Goal: Complete application form

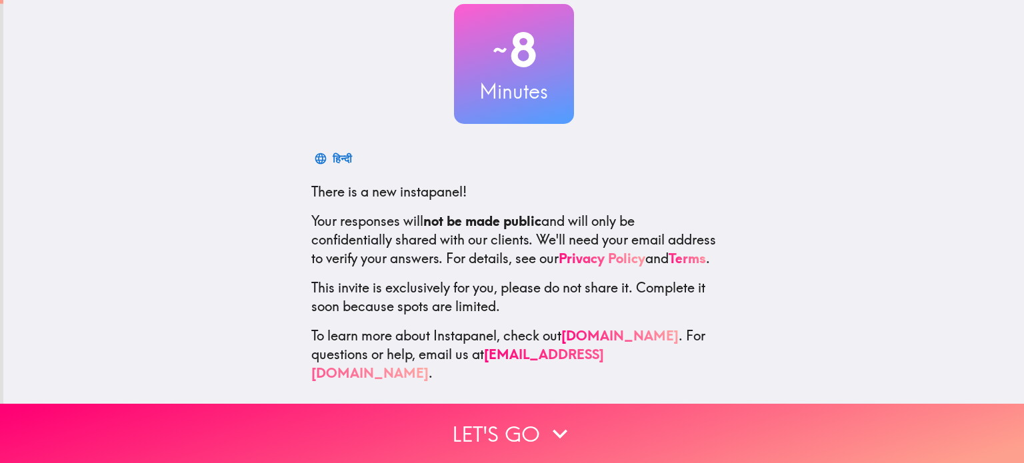
scroll to position [91, 0]
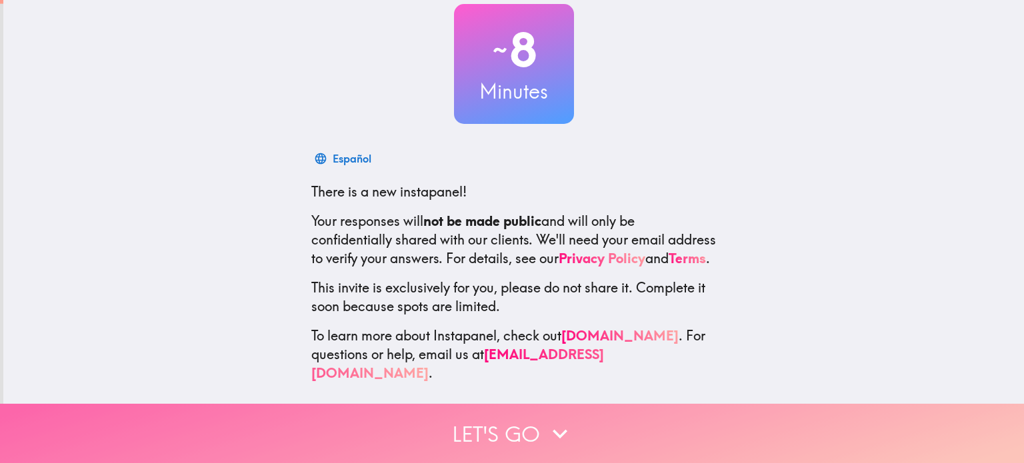
click at [545, 422] on icon "button" at bounding box center [559, 433] width 29 height 29
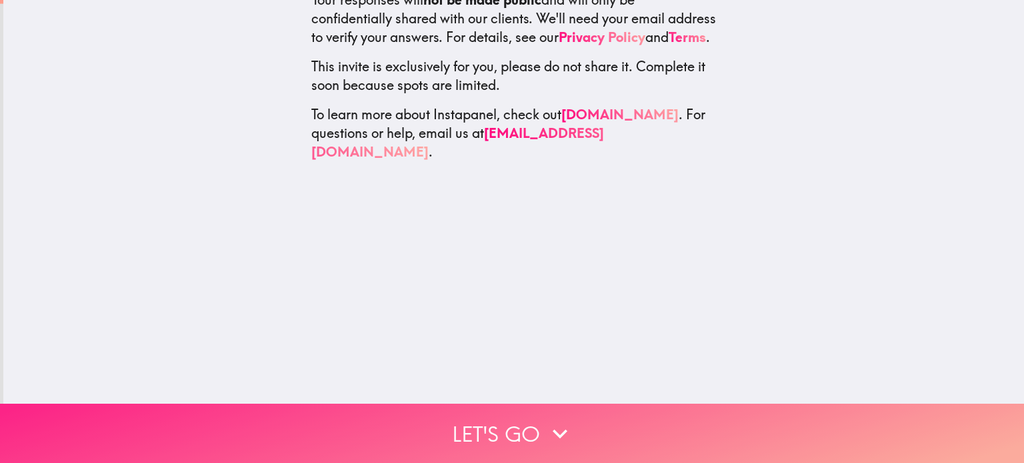
scroll to position [0, 0]
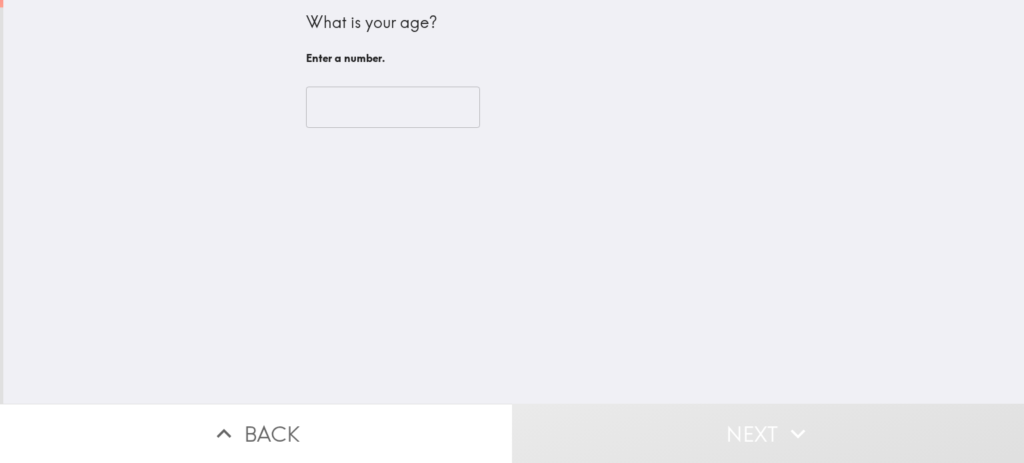
click at [351, 109] on input "number" at bounding box center [393, 107] width 174 height 41
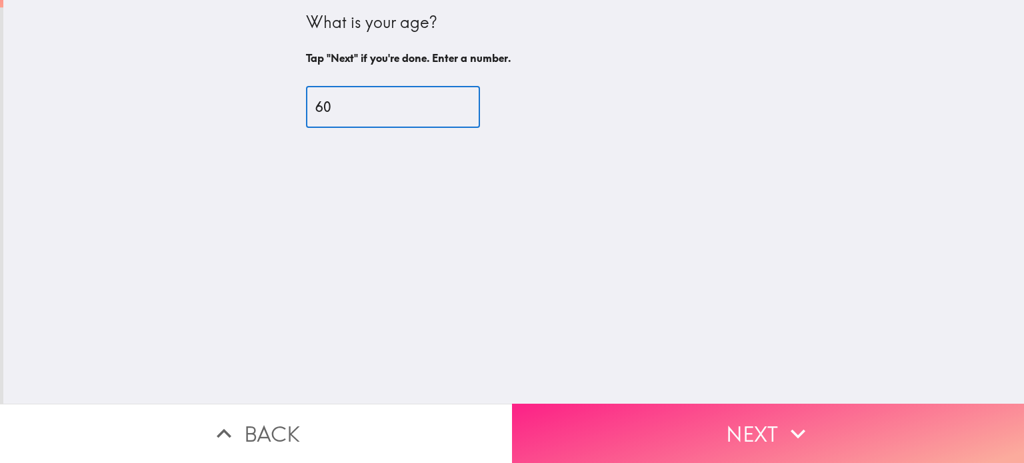
type input "60"
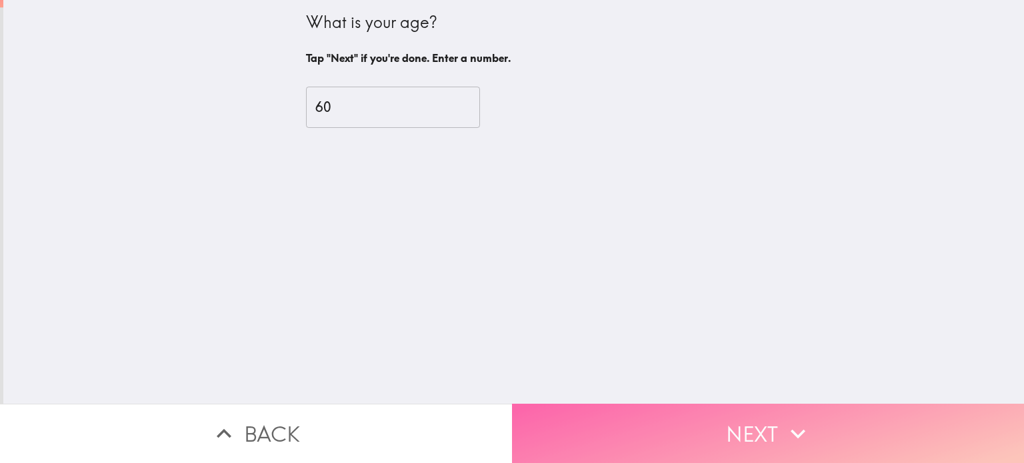
click at [639, 415] on button "Next" at bounding box center [768, 433] width 512 height 59
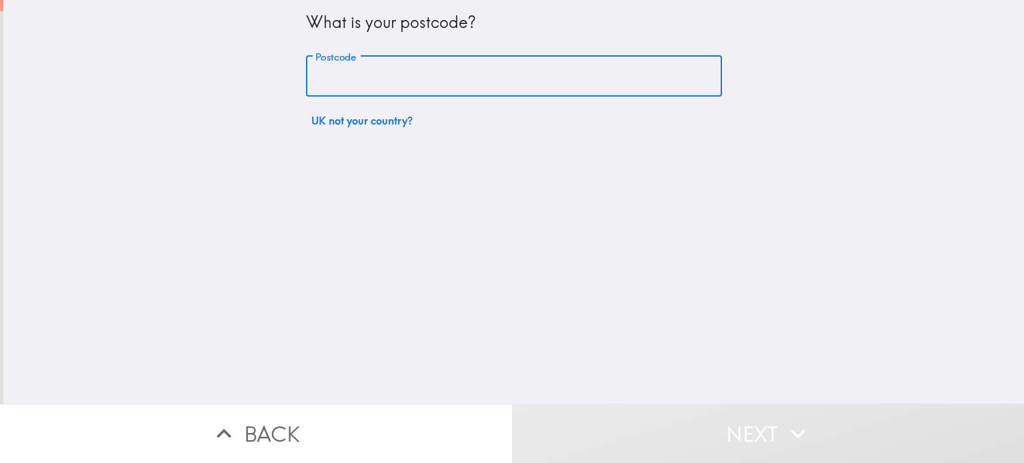
click at [371, 81] on input "Postcode" at bounding box center [514, 76] width 416 height 41
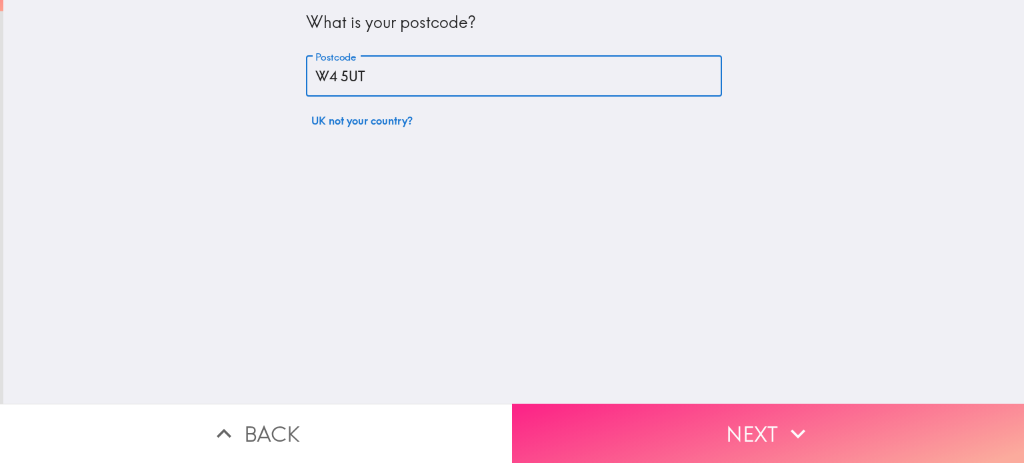
type input "W4 5UT"
click at [598, 418] on button "Next" at bounding box center [768, 433] width 512 height 59
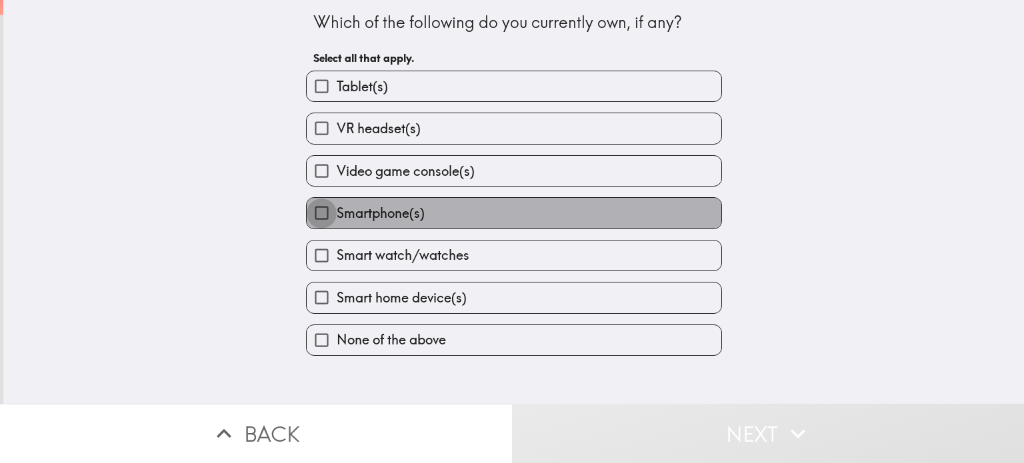
click at [307, 213] on input "Smartphone(s)" at bounding box center [322, 213] width 30 height 30
checkbox input "true"
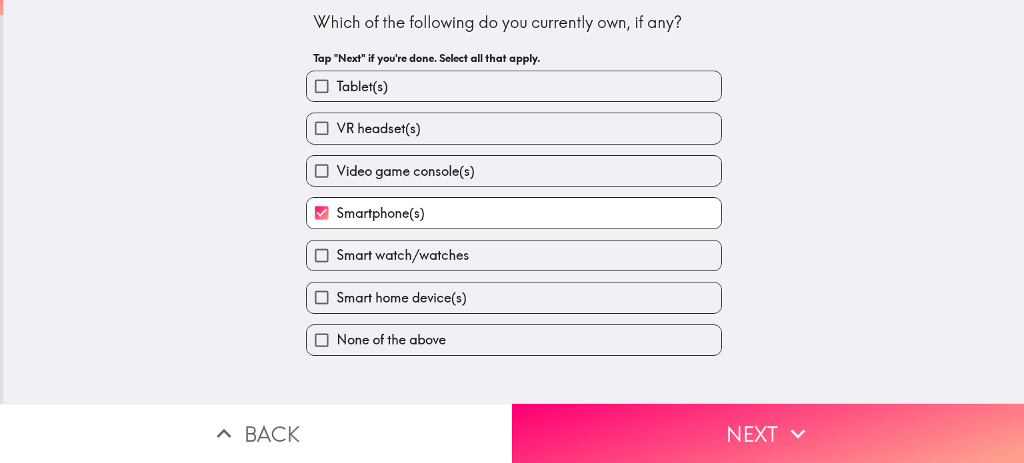
click at [311, 297] on input "Smart home device(s)" at bounding box center [322, 298] width 30 height 30
checkbox input "true"
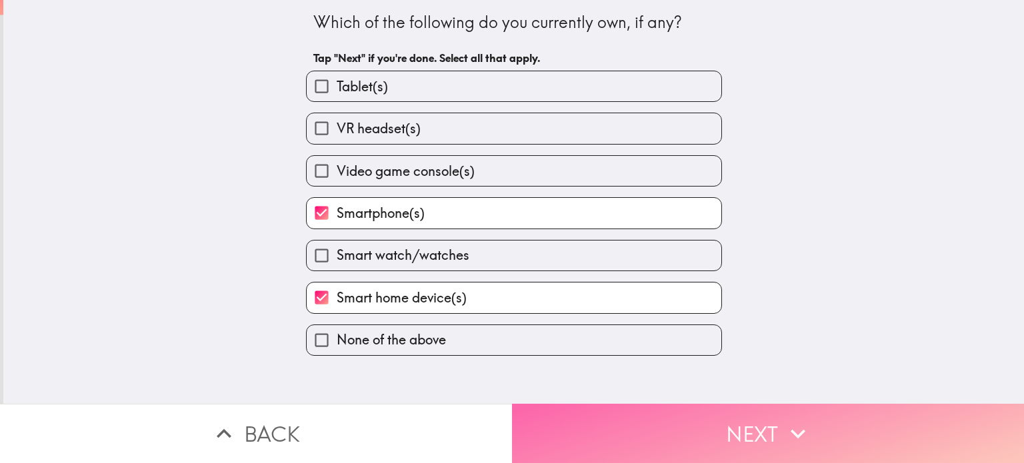
click at [684, 422] on button "Next" at bounding box center [768, 433] width 512 height 59
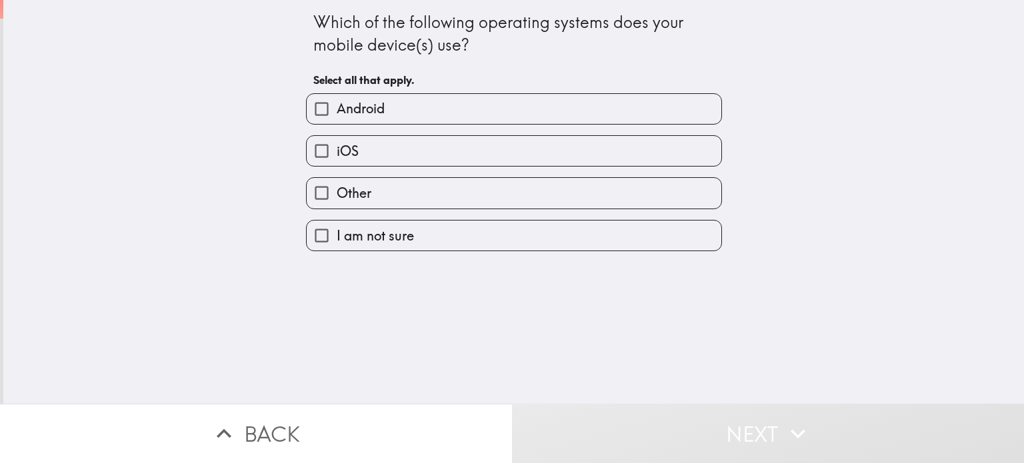
click at [395, 114] on label "Android" at bounding box center [514, 109] width 415 height 30
click at [337, 114] on input "Android" at bounding box center [322, 109] width 30 height 30
checkbox input "true"
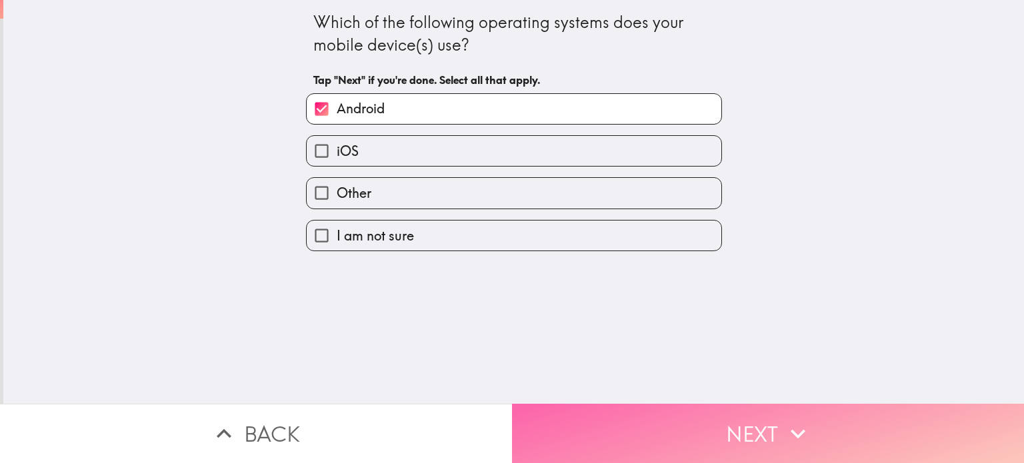
click at [599, 424] on button "Next" at bounding box center [768, 433] width 512 height 59
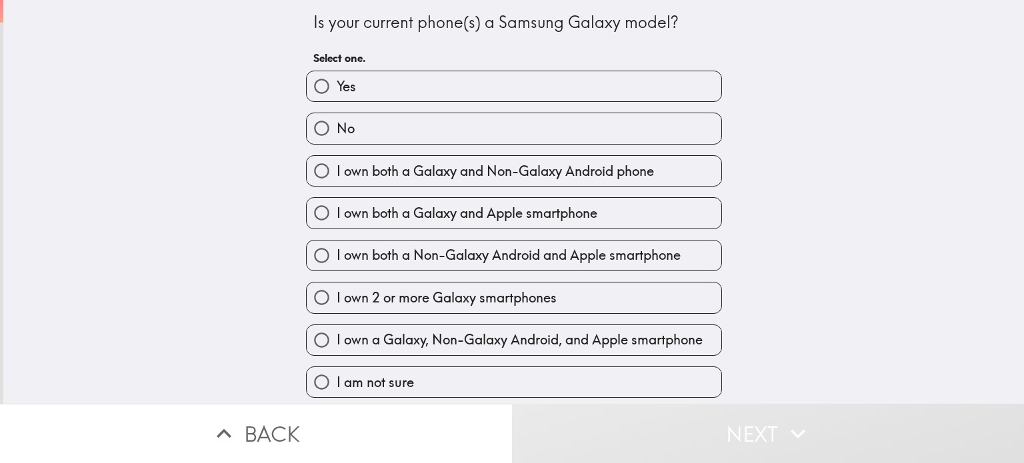
click at [381, 85] on label "Yes" at bounding box center [514, 86] width 415 height 30
click at [337, 85] on input "Yes" at bounding box center [322, 86] width 30 height 30
radio input "true"
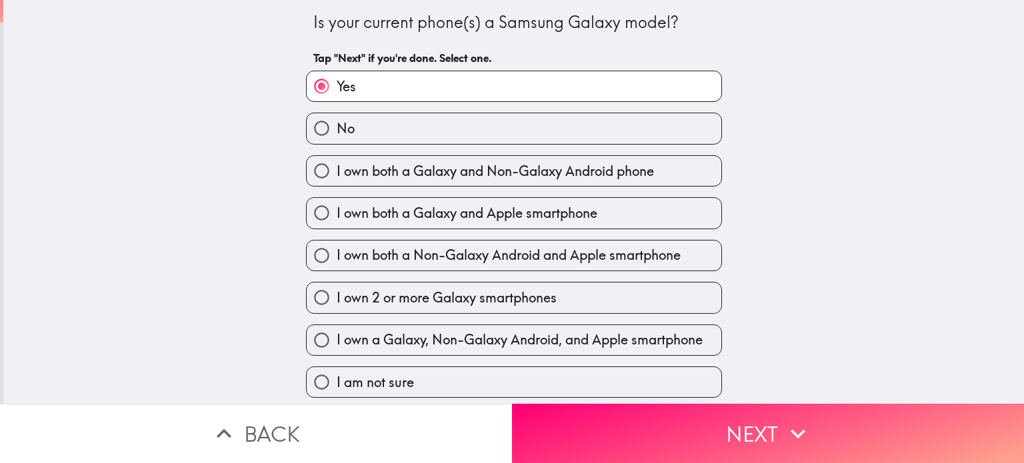
click at [526, 425] on button "Next" at bounding box center [768, 433] width 512 height 59
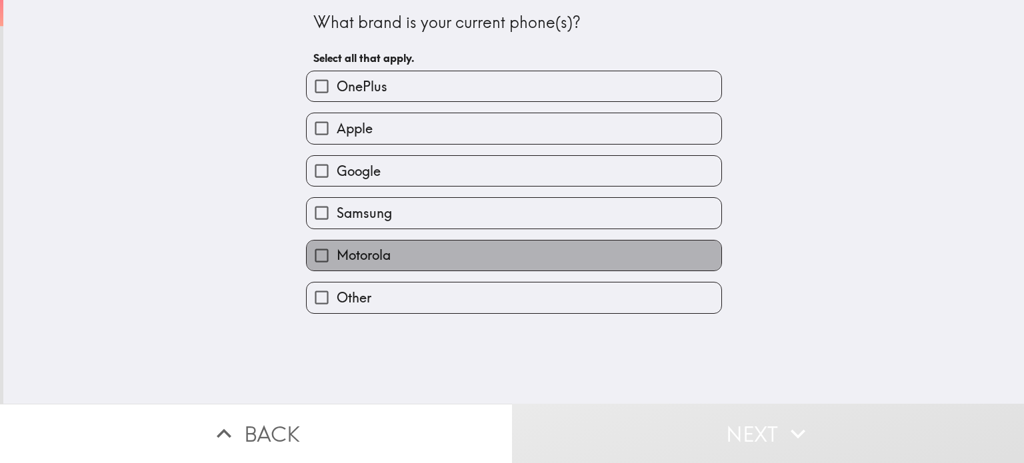
click at [472, 249] on label "Motorola" at bounding box center [514, 256] width 415 height 30
click at [337, 249] on input "Motorola" at bounding box center [322, 256] width 30 height 30
checkbox input "true"
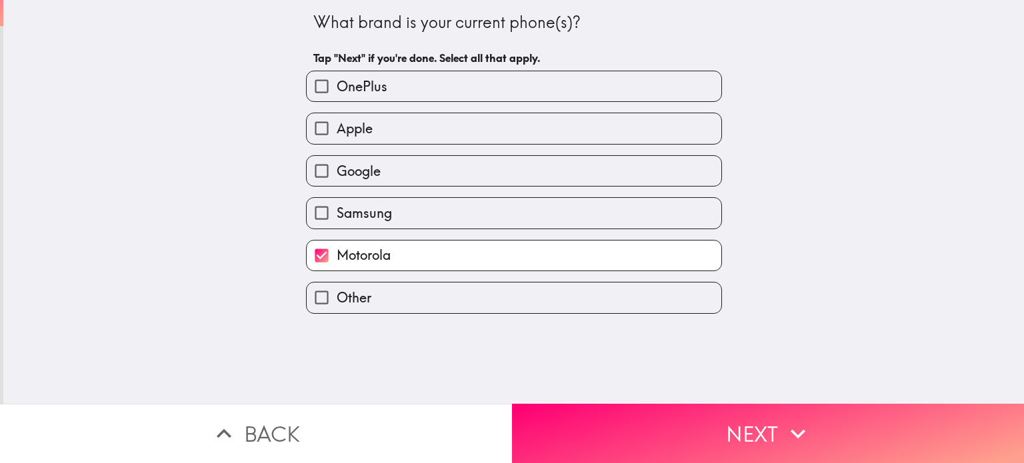
click at [495, 297] on label "Other" at bounding box center [514, 298] width 415 height 30
click at [337, 297] on input "Other" at bounding box center [322, 298] width 30 height 30
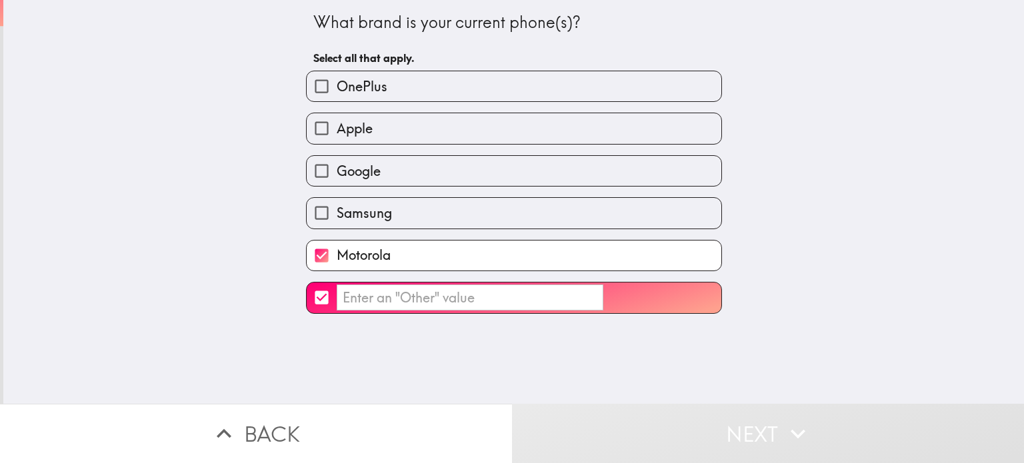
click at [315, 299] on input "​" at bounding box center [322, 298] width 30 height 30
checkbox input "false"
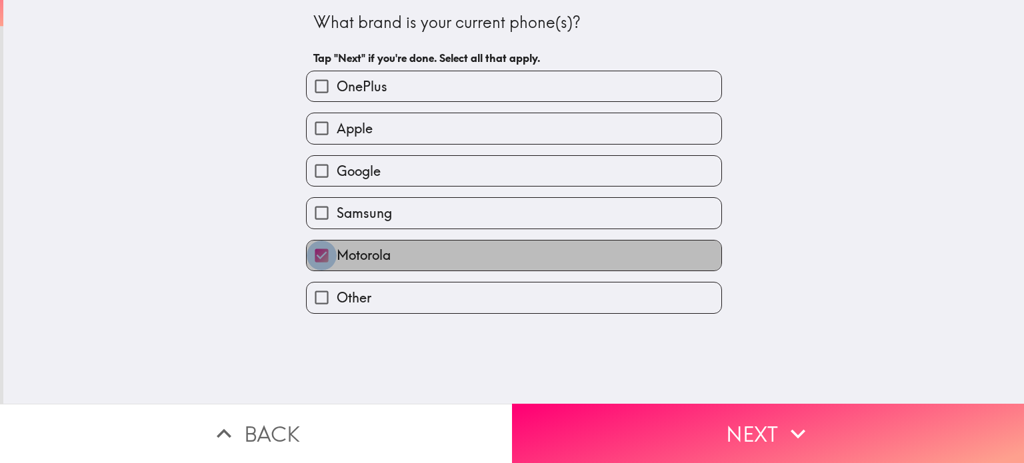
click at [309, 255] on input "Motorola" at bounding box center [322, 256] width 30 height 30
checkbox input "false"
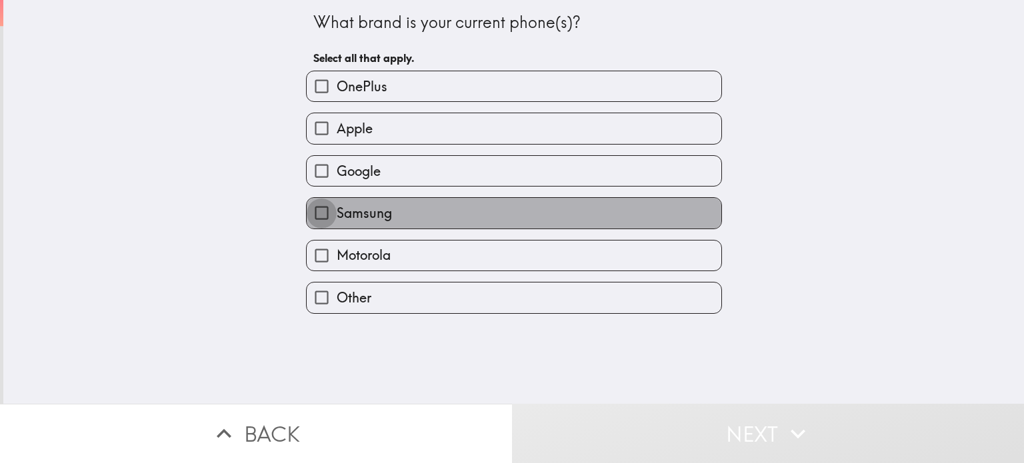
click at [309, 211] on input "Samsung" at bounding box center [322, 213] width 30 height 30
checkbox input "true"
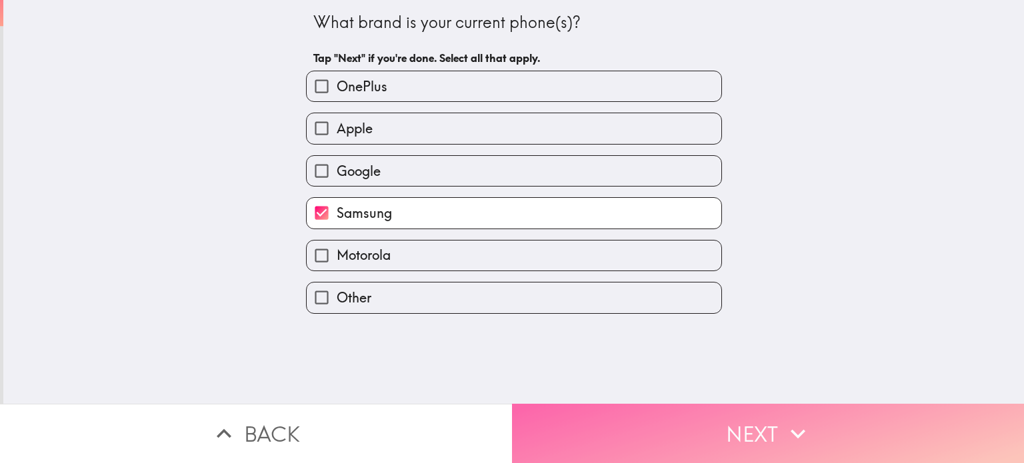
click at [648, 426] on button "Next" at bounding box center [768, 433] width 512 height 59
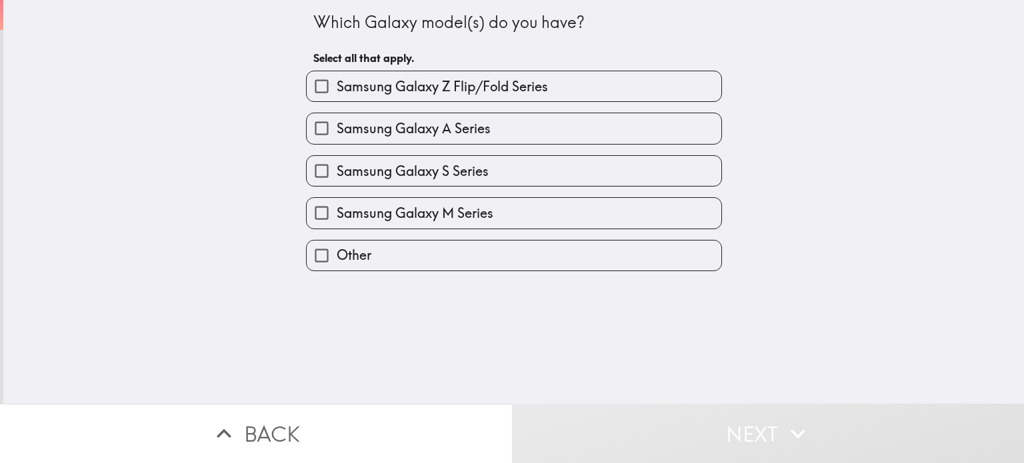
click at [309, 133] on input "Samsung Galaxy A Series" at bounding box center [322, 128] width 30 height 30
checkbox input "true"
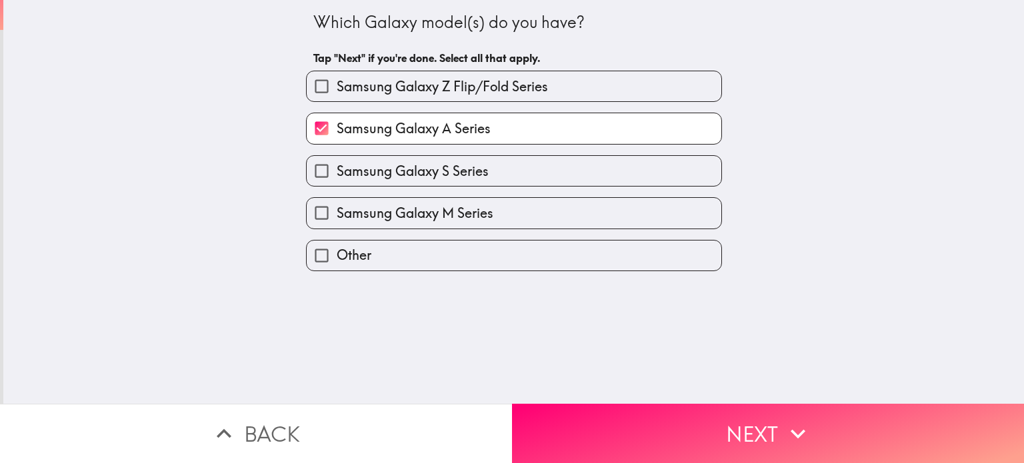
click at [578, 426] on button "Next" at bounding box center [768, 433] width 512 height 59
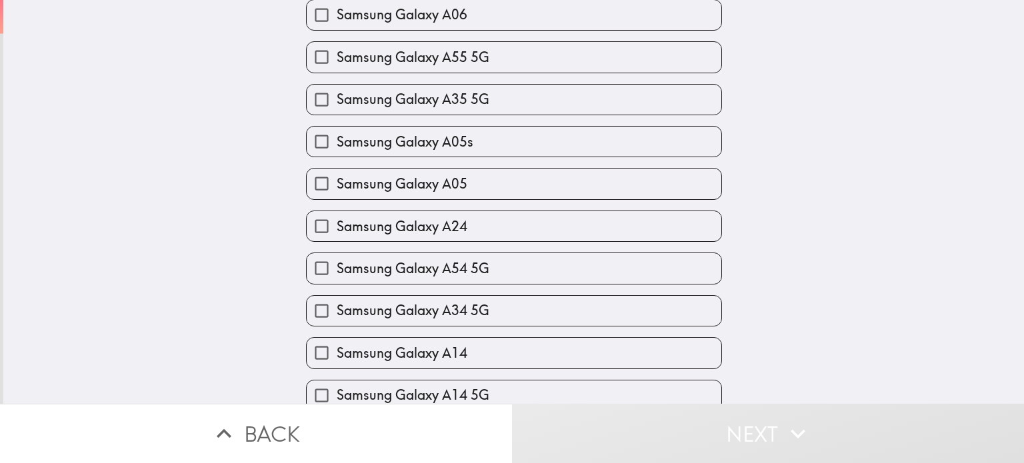
scroll to position [467, 0]
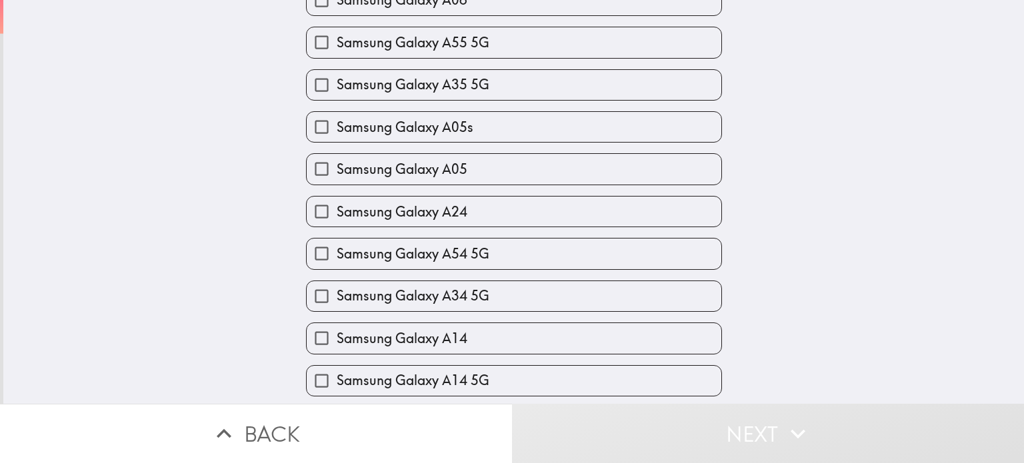
click at [682, 333] on label "Samsung Galaxy A14" at bounding box center [514, 338] width 415 height 30
click at [337, 333] on input "Samsung Galaxy A14" at bounding box center [322, 338] width 30 height 30
checkbox input "true"
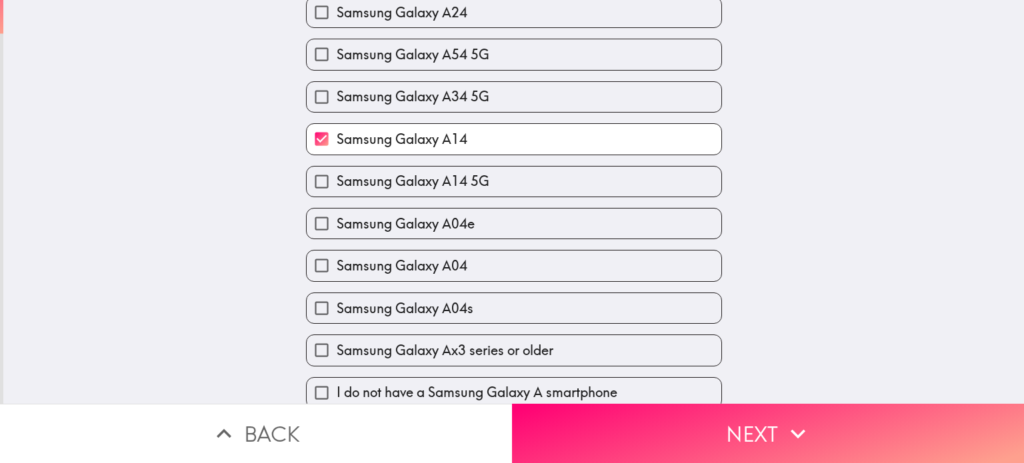
scroll to position [674, 0]
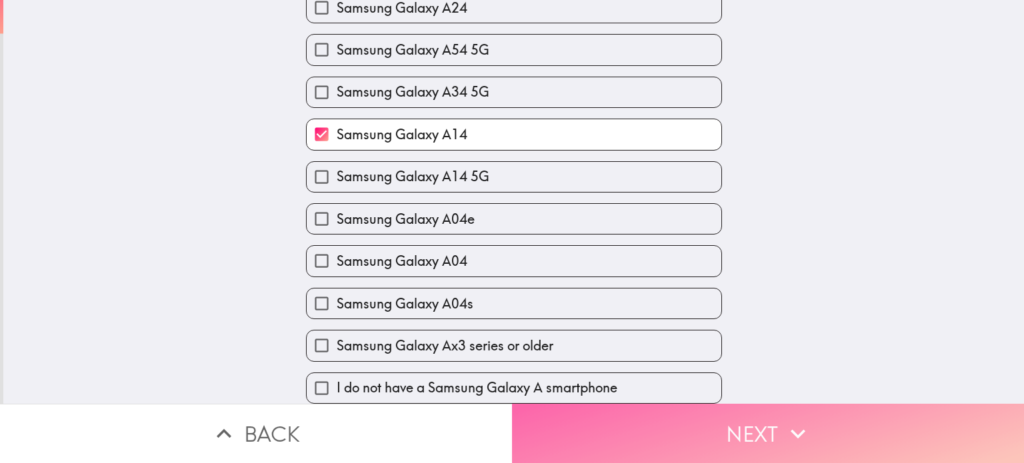
click at [699, 424] on button "Next" at bounding box center [768, 433] width 512 height 59
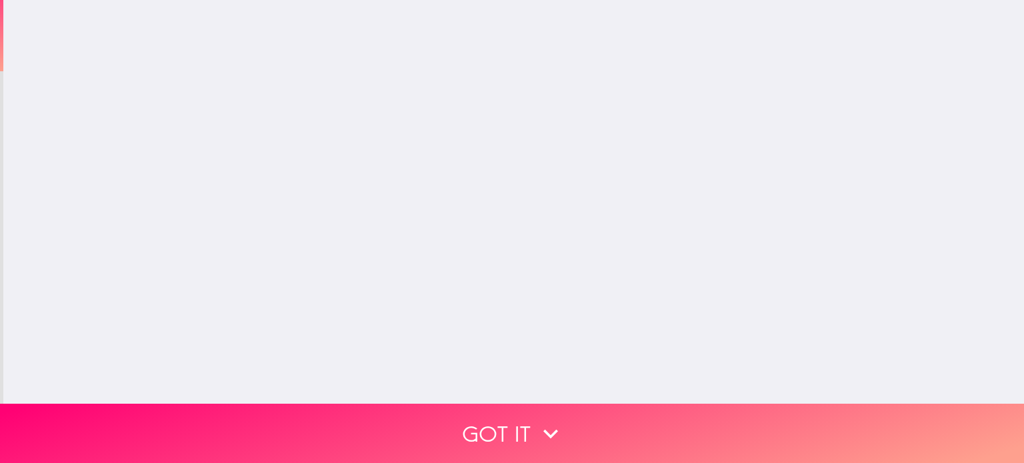
scroll to position [0, 0]
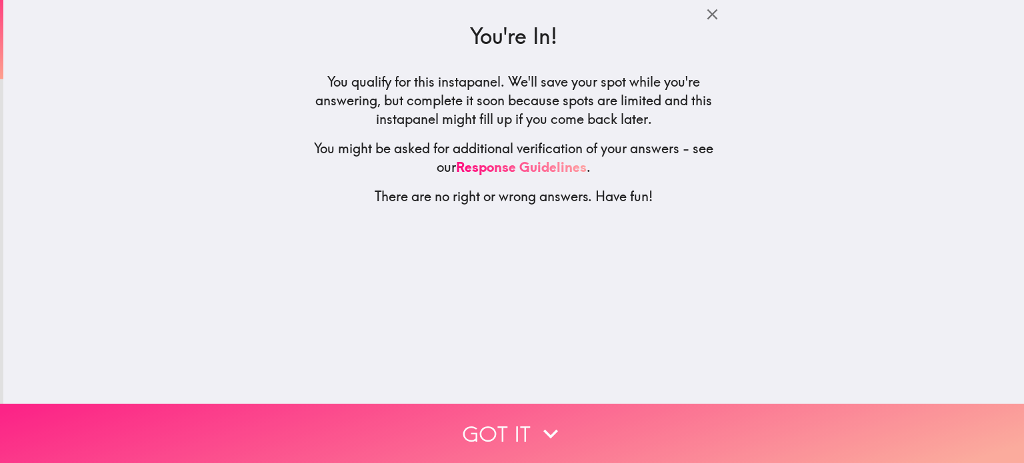
click at [536, 425] on icon "button" at bounding box center [550, 433] width 29 height 29
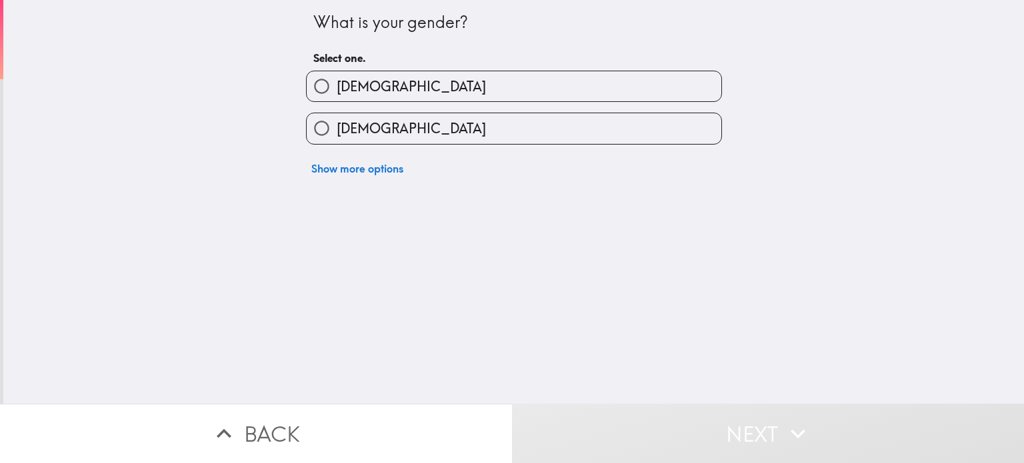
click at [416, 87] on label "[DEMOGRAPHIC_DATA]" at bounding box center [514, 86] width 415 height 30
click at [337, 87] on input "[DEMOGRAPHIC_DATA]" at bounding box center [322, 86] width 30 height 30
radio input "true"
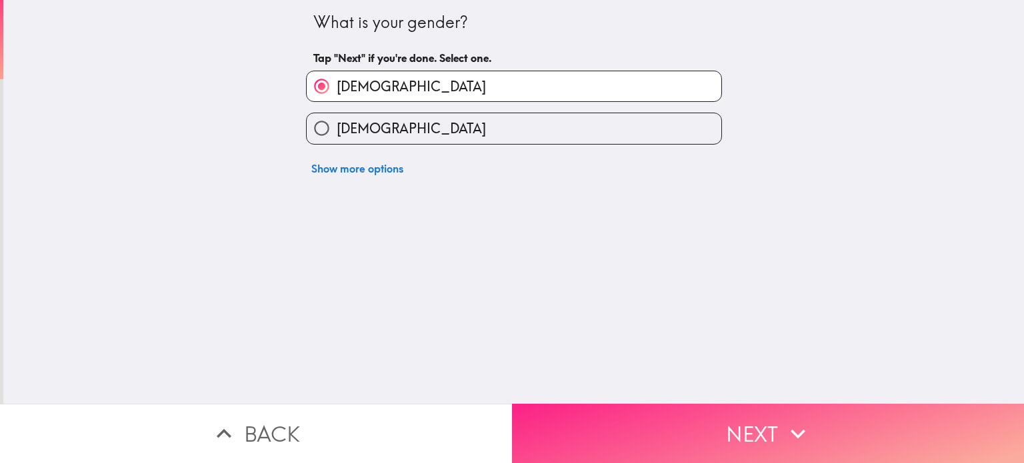
click at [616, 409] on button "Next" at bounding box center [768, 433] width 512 height 59
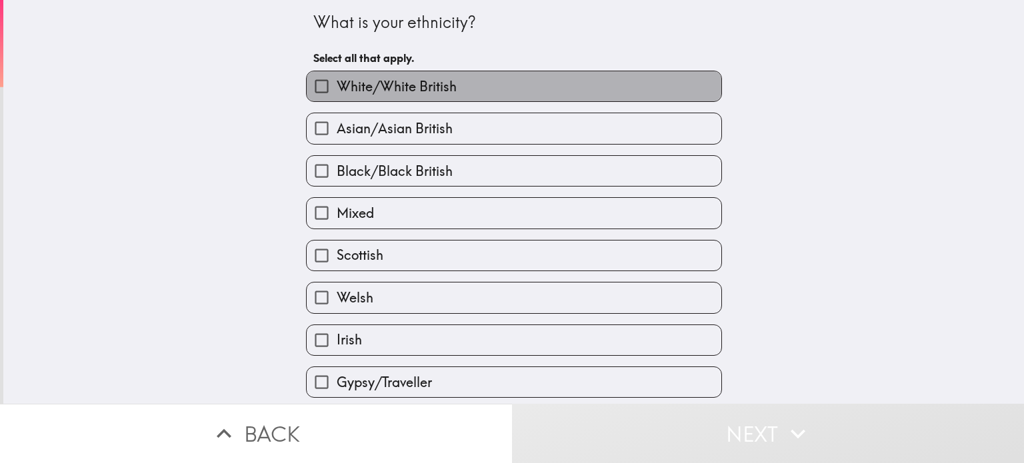
click at [488, 81] on label "White/White British" at bounding box center [514, 86] width 415 height 30
click at [337, 81] on input "White/White British" at bounding box center [322, 86] width 30 height 30
checkbox input "true"
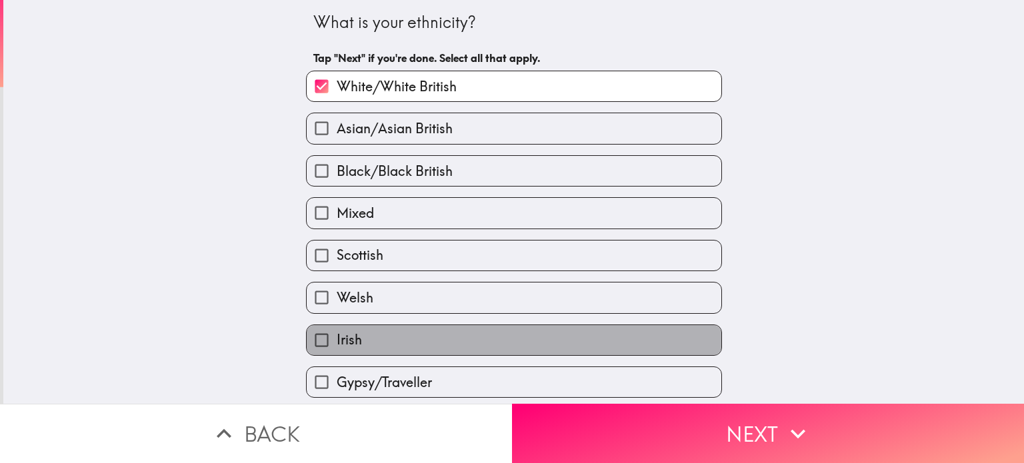
click at [496, 336] on label "Irish" at bounding box center [514, 340] width 415 height 30
click at [337, 336] on input "Irish" at bounding box center [322, 340] width 30 height 30
checkbox input "true"
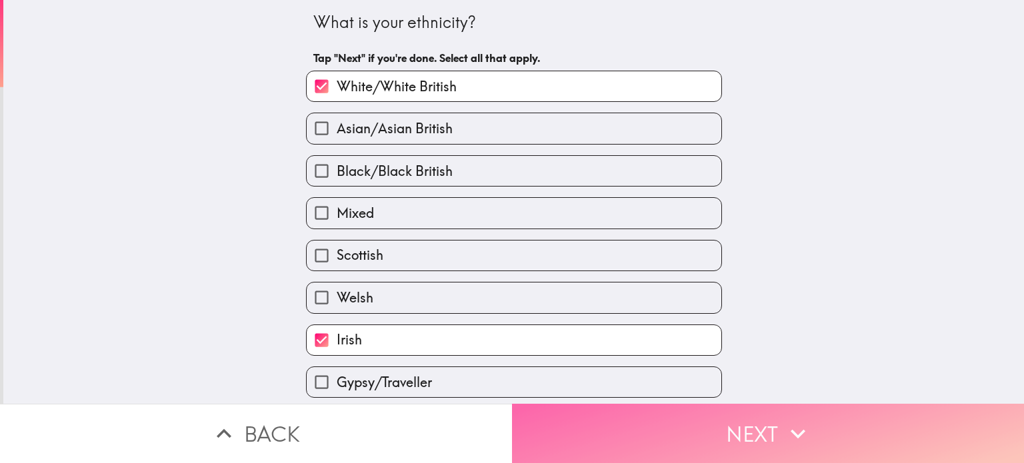
click at [606, 427] on button "Next" at bounding box center [768, 433] width 512 height 59
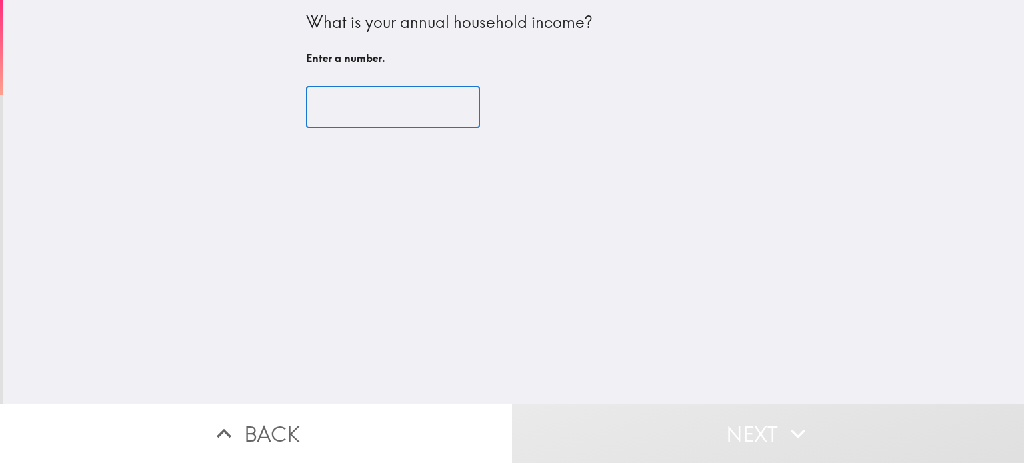
click at [360, 111] on input "number" at bounding box center [393, 107] width 174 height 41
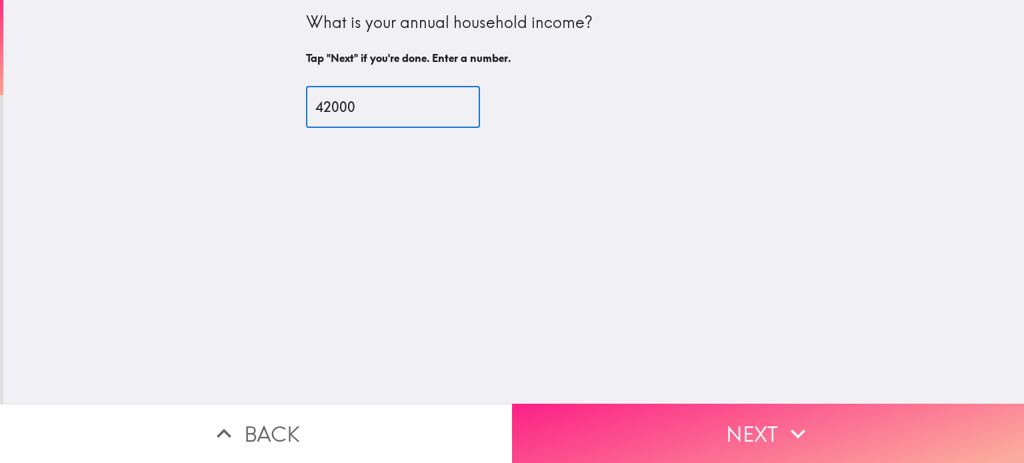
type input "42000"
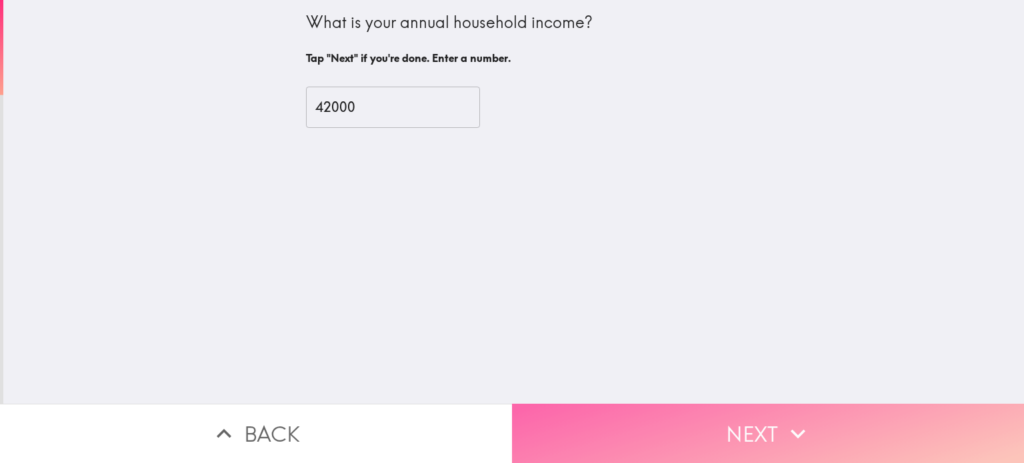
click at [552, 421] on button "Next" at bounding box center [768, 433] width 512 height 59
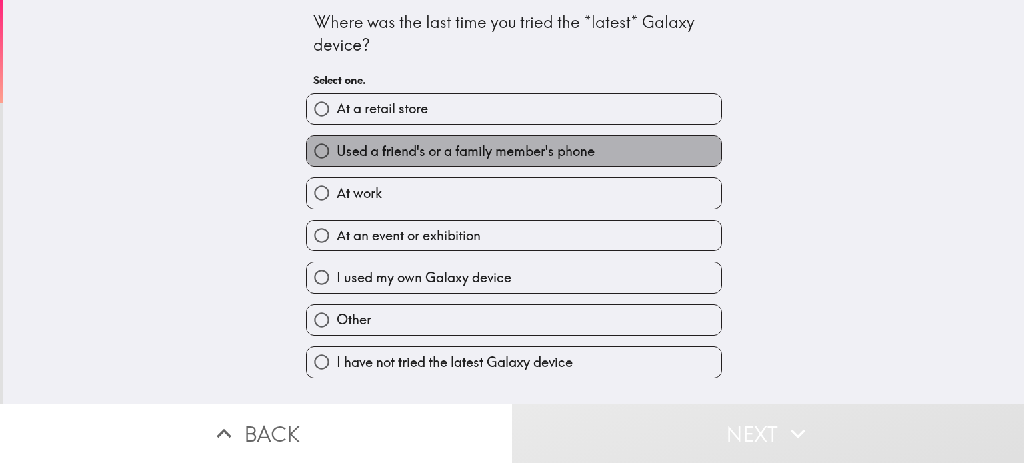
click at [586, 157] on span "Used a friend's or a family member's phone" at bounding box center [466, 151] width 258 height 19
click at [337, 157] on input "Used a friend's or a family member's phone" at bounding box center [322, 151] width 30 height 30
radio input "true"
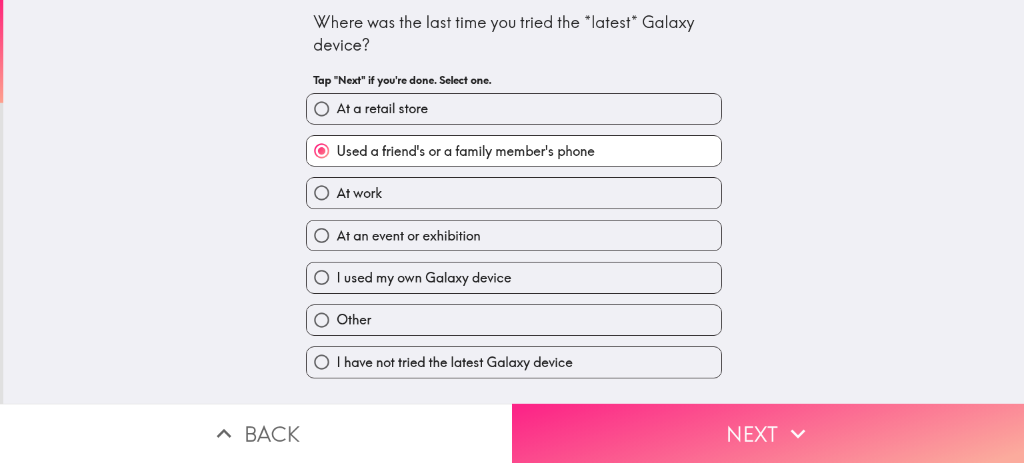
click at [634, 426] on button "Next" at bounding box center [768, 433] width 512 height 59
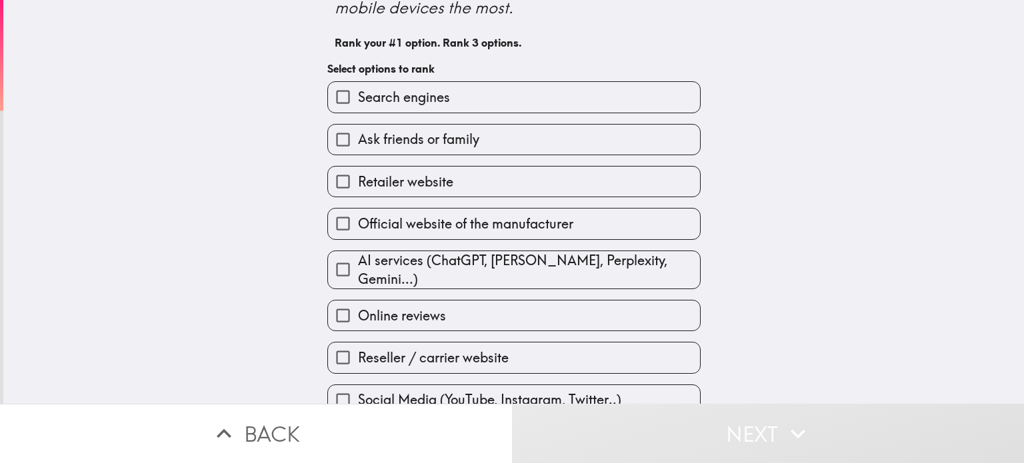
scroll to position [95, 0]
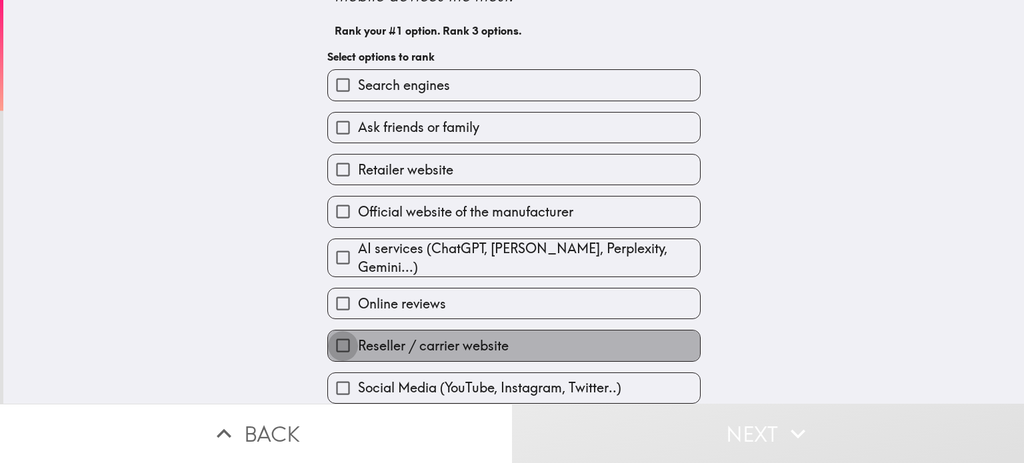
drag, startPoint x: 336, startPoint y: 337, endPoint x: 339, endPoint y: 314, distance: 23.6
click at [336, 336] on input "Reseller / carrier website" at bounding box center [343, 346] width 30 height 30
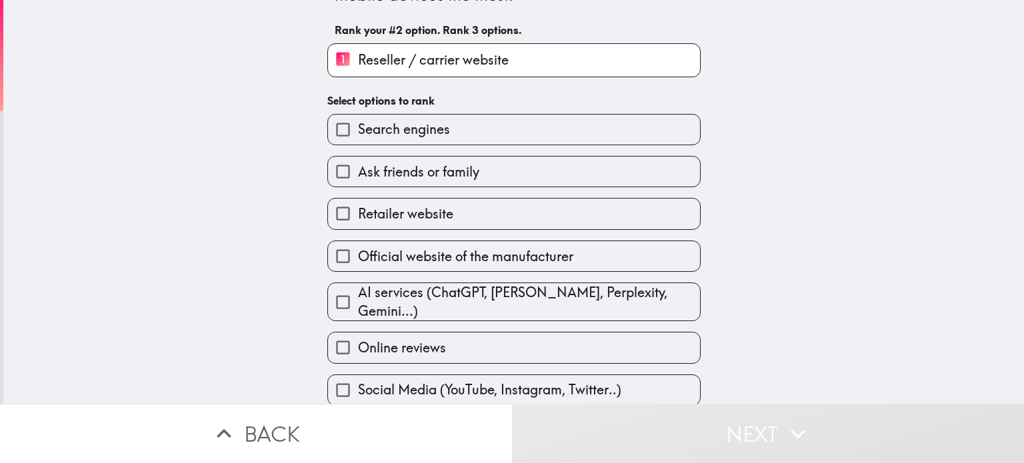
click at [333, 299] on input "AI services (ChatGPT, [PERSON_NAME], Perplexity, Gemini...)" at bounding box center [343, 302] width 30 height 30
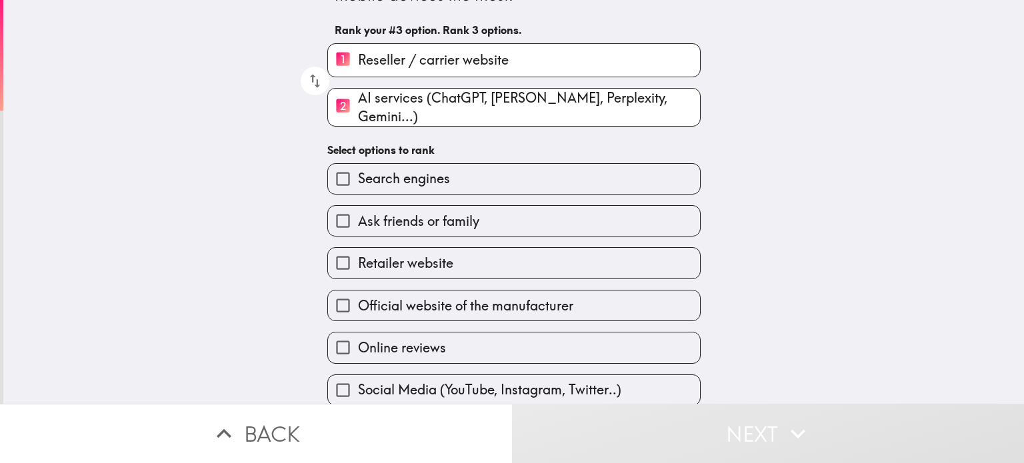
click at [333, 215] on input "Ask friends or family" at bounding box center [343, 221] width 30 height 30
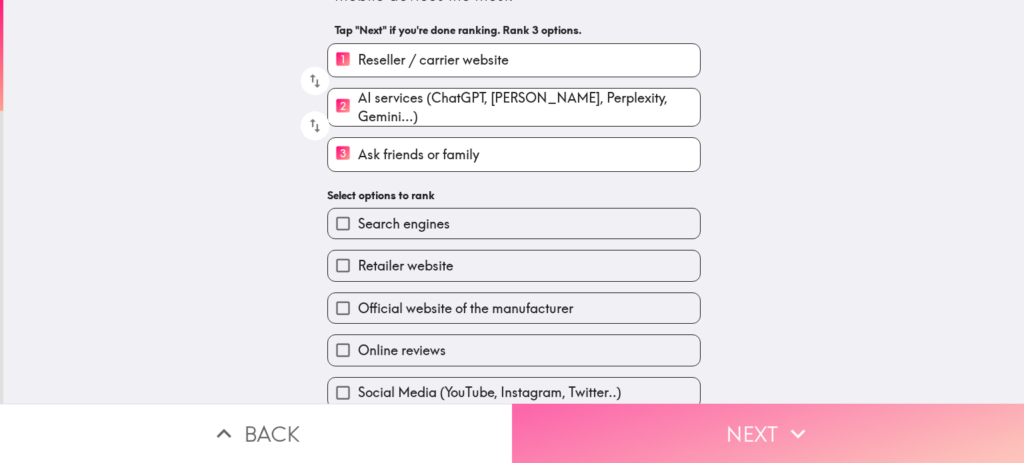
click at [756, 423] on button "Next" at bounding box center [768, 433] width 512 height 59
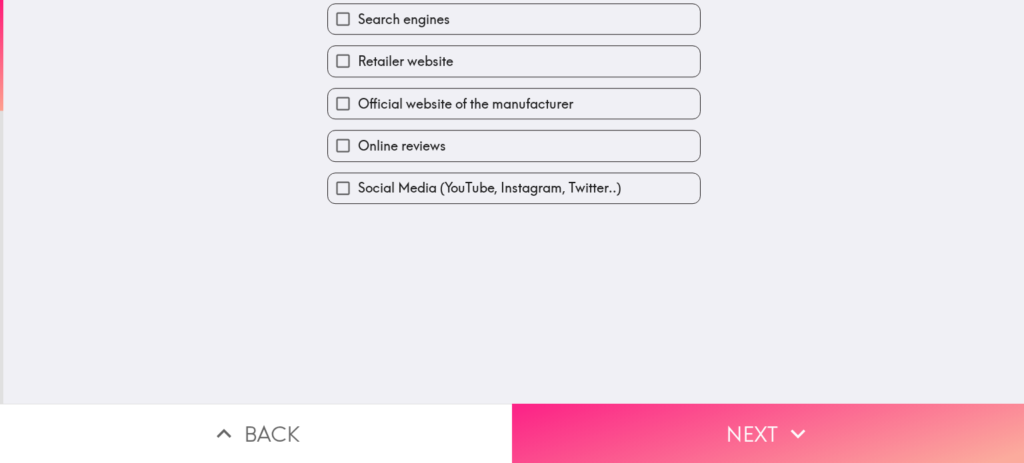
scroll to position [0, 0]
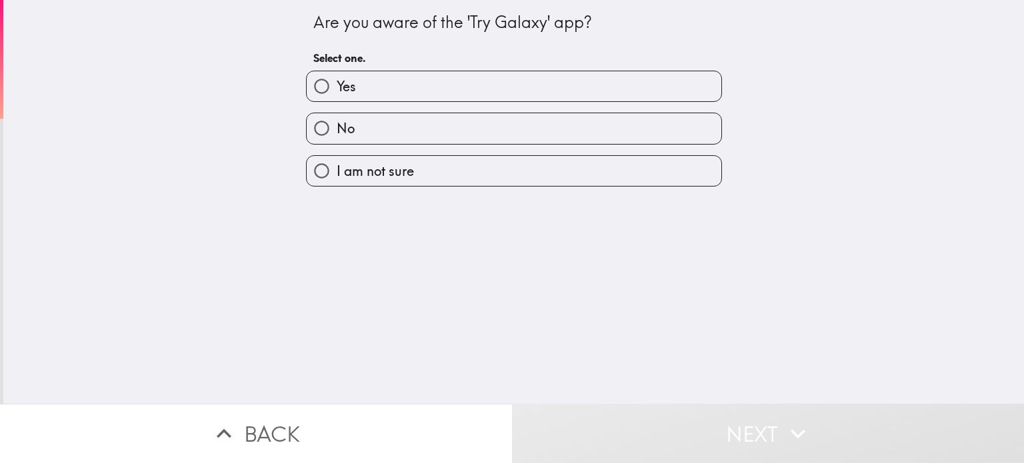
click at [447, 79] on label "Yes" at bounding box center [514, 86] width 415 height 30
click at [337, 79] on input "Yes" at bounding box center [322, 86] width 30 height 30
radio input "true"
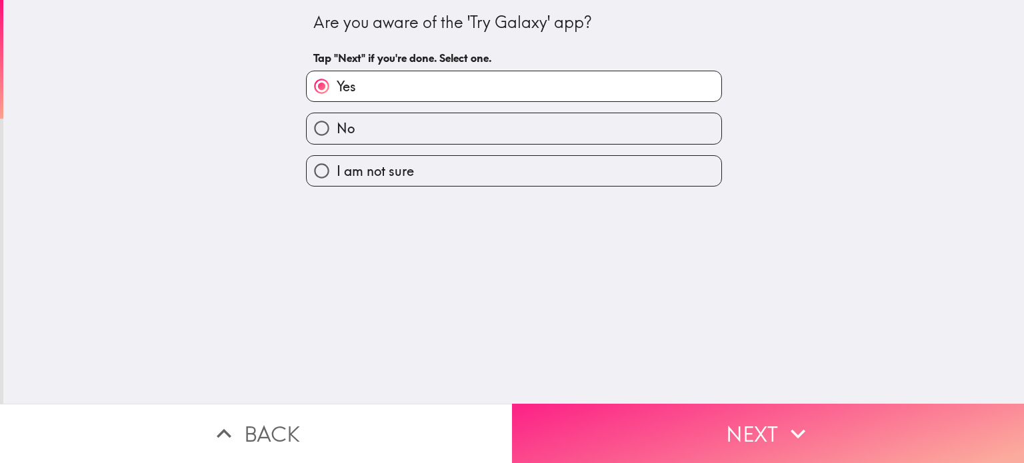
click at [560, 434] on button "Next" at bounding box center [768, 433] width 512 height 59
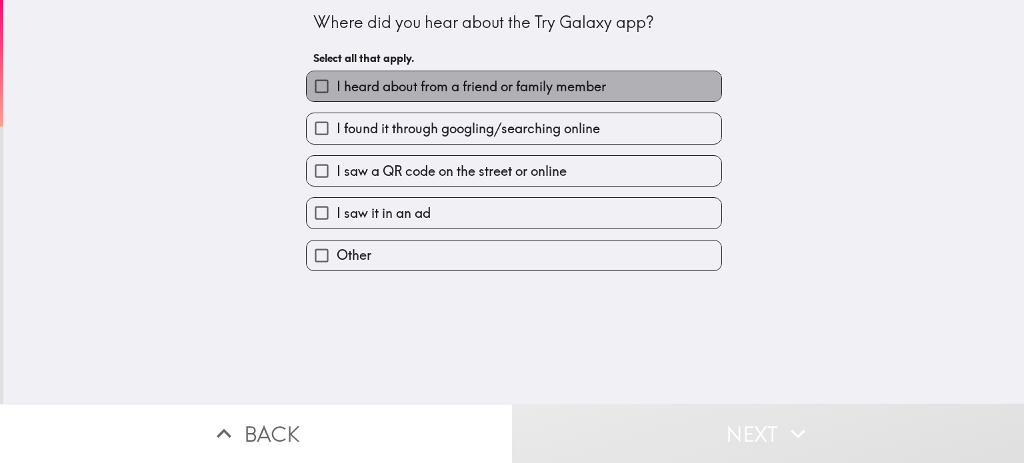
click at [471, 83] on span "I heard about from a friend or family member" at bounding box center [471, 86] width 269 height 19
click at [337, 83] on input "I heard about from a friend or family member" at bounding box center [322, 86] width 30 height 30
checkbox input "true"
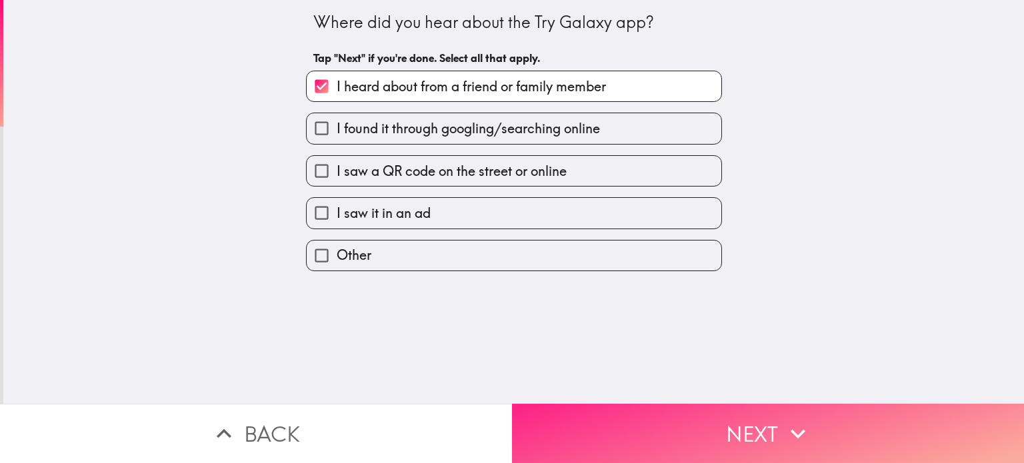
click at [559, 437] on button "Next" at bounding box center [768, 433] width 512 height 59
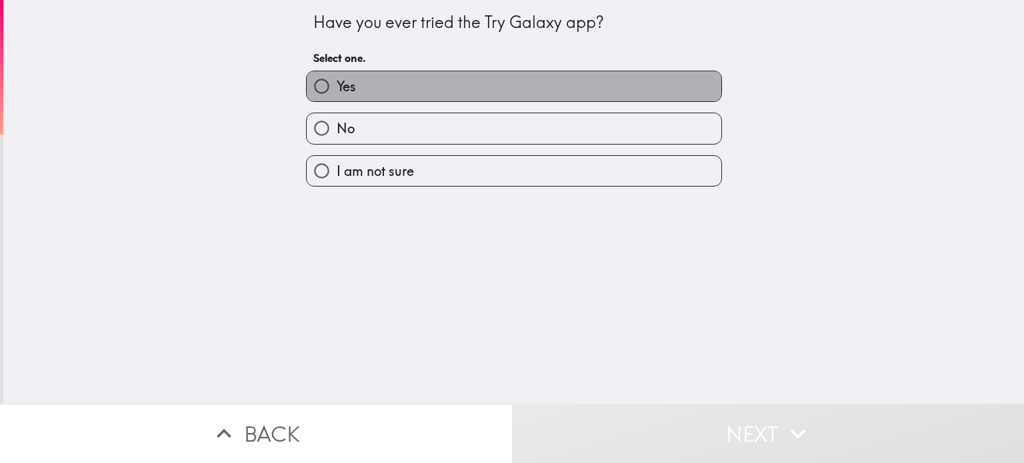
click at [520, 87] on label "Yes" at bounding box center [514, 86] width 415 height 30
click at [337, 87] on input "Yes" at bounding box center [322, 86] width 30 height 30
radio input "true"
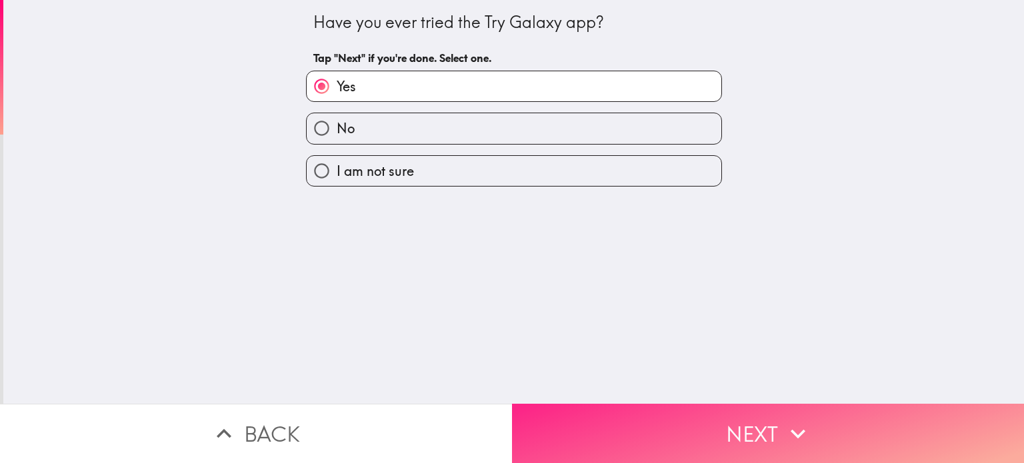
click at [547, 429] on button "Next" at bounding box center [768, 433] width 512 height 59
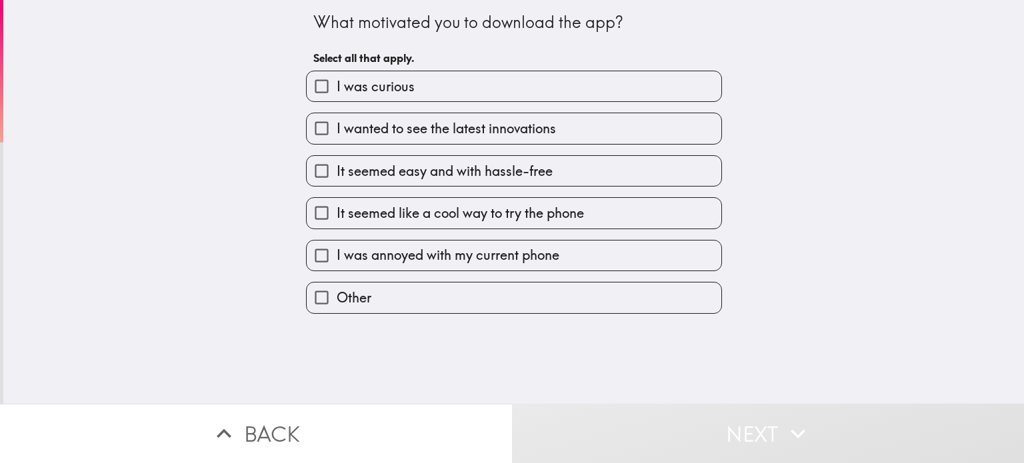
click at [528, 213] on span "It seemed like a cool way to try the phone" at bounding box center [460, 213] width 247 height 19
click at [337, 213] on input "It seemed like a cool way to try the phone" at bounding box center [322, 213] width 30 height 30
checkbox input "true"
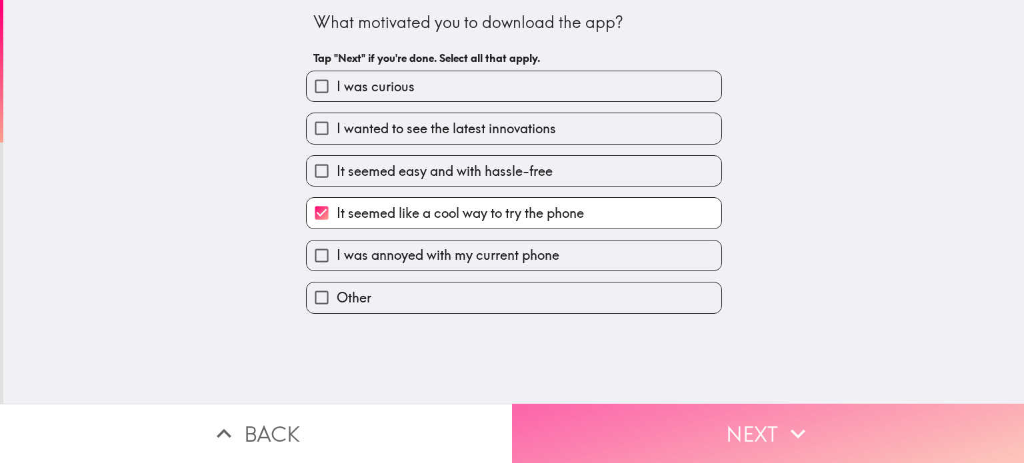
click at [560, 415] on button "Next" at bounding box center [768, 433] width 512 height 59
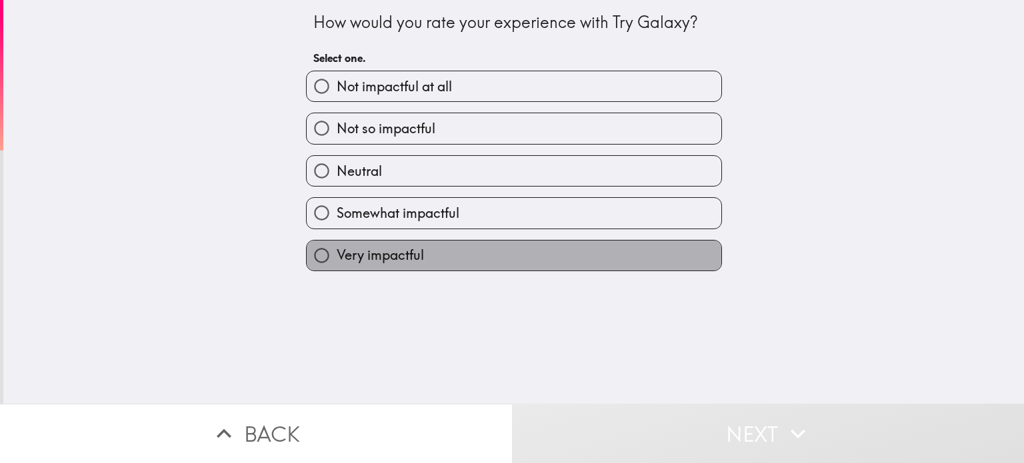
click at [557, 249] on label "Very impactful" at bounding box center [514, 256] width 415 height 30
click at [337, 249] on input "Very impactful" at bounding box center [322, 256] width 30 height 30
radio input "true"
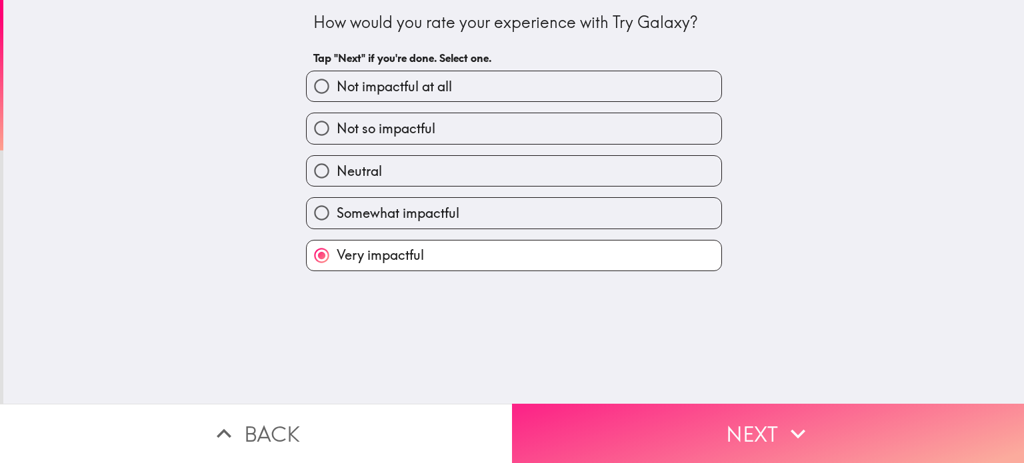
click at [551, 414] on button "Next" at bounding box center [768, 433] width 512 height 59
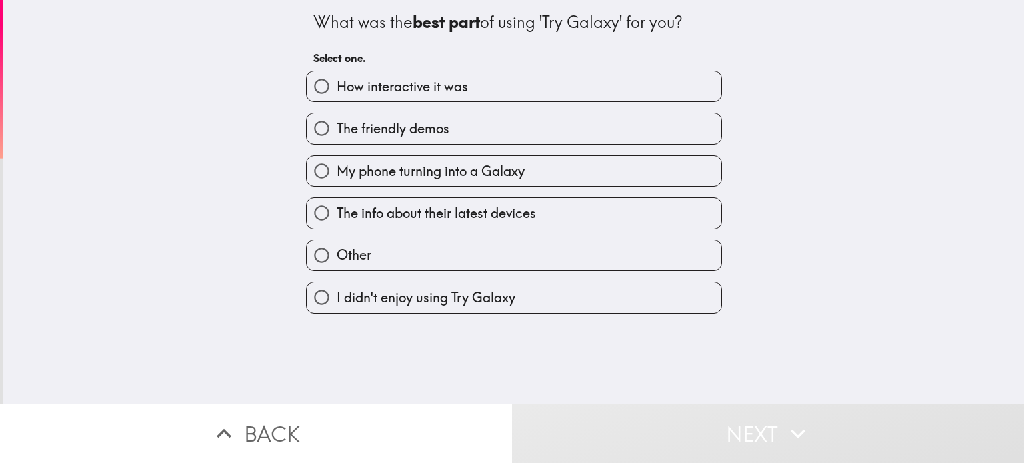
click at [538, 217] on label "The info about their latest devices" at bounding box center [514, 213] width 415 height 30
click at [337, 217] on input "The info about their latest devices" at bounding box center [322, 213] width 30 height 30
radio input "true"
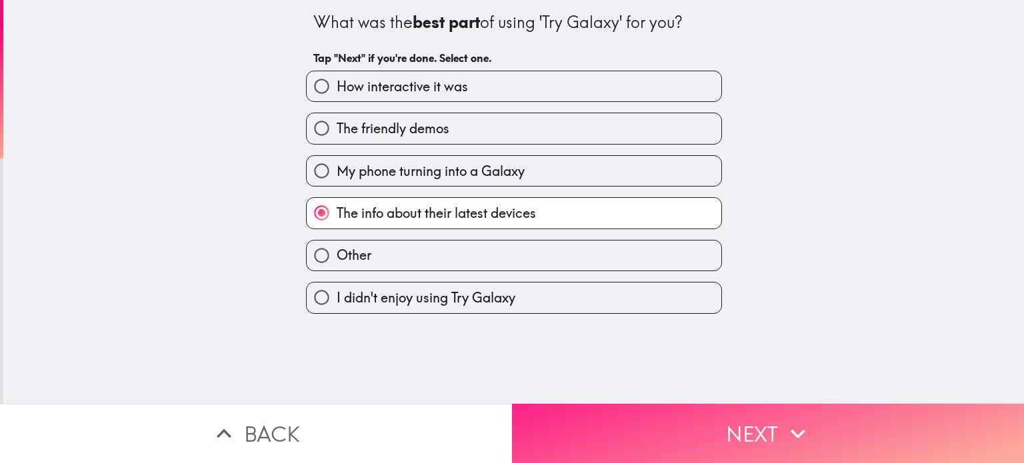
click at [539, 419] on button "Next" at bounding box center [768, 433] width 512 height 59
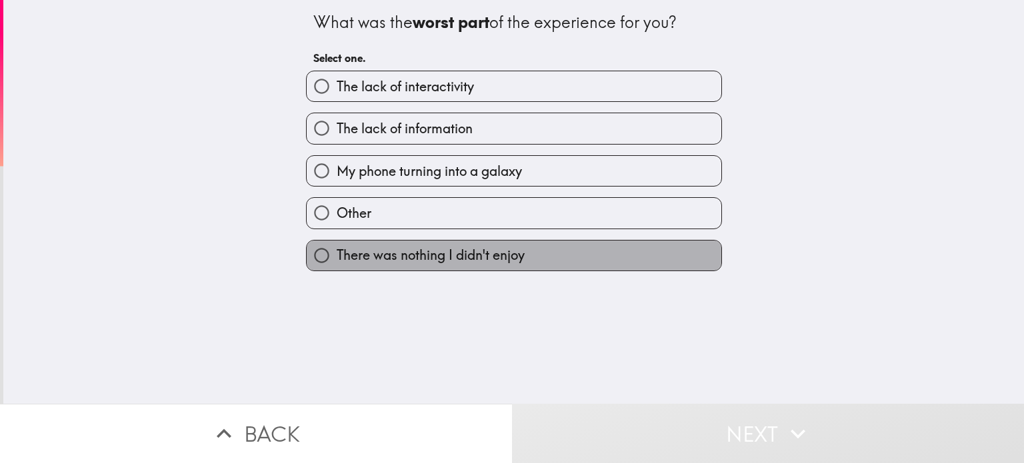
click at [545, 256] on label "There was nothing I didn't enjoy" at bounding box center [514, 256] width 415 height 30
click at [337, 256] on input "There was nothing I didn't enjoy" at bounding box center [322, 256] width 30 height 30
radio input "true"
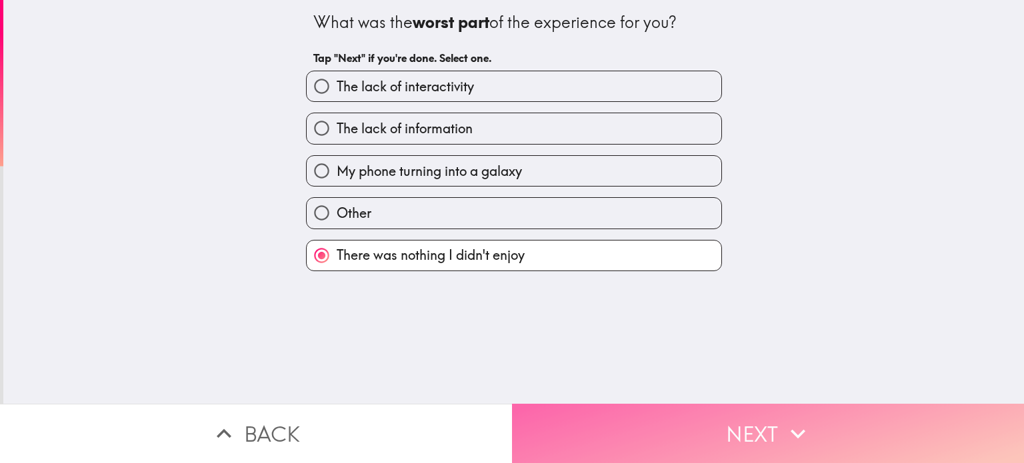
click at [558, 419] on button "Next" at bounding box center [768, 433] width 512 height 59
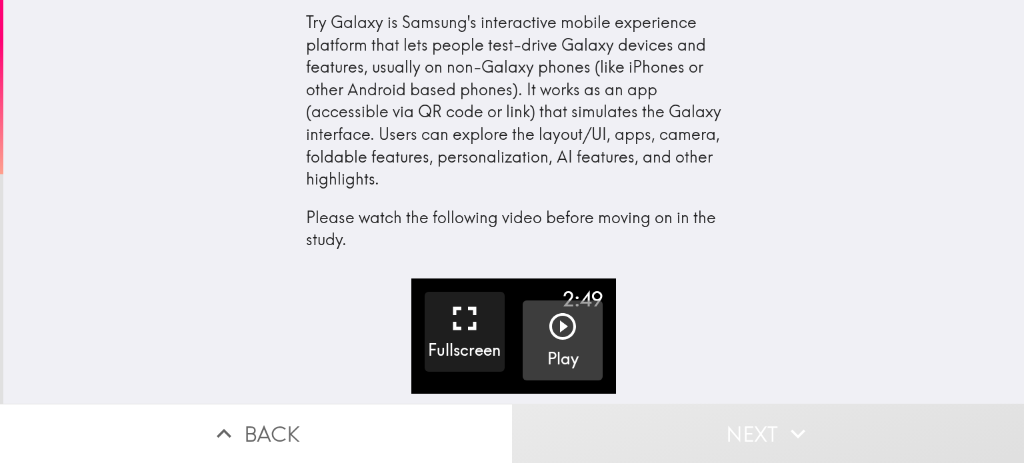
click at [554, 328] on icon "button" at bounding box center [562, 326] width 27 height 27
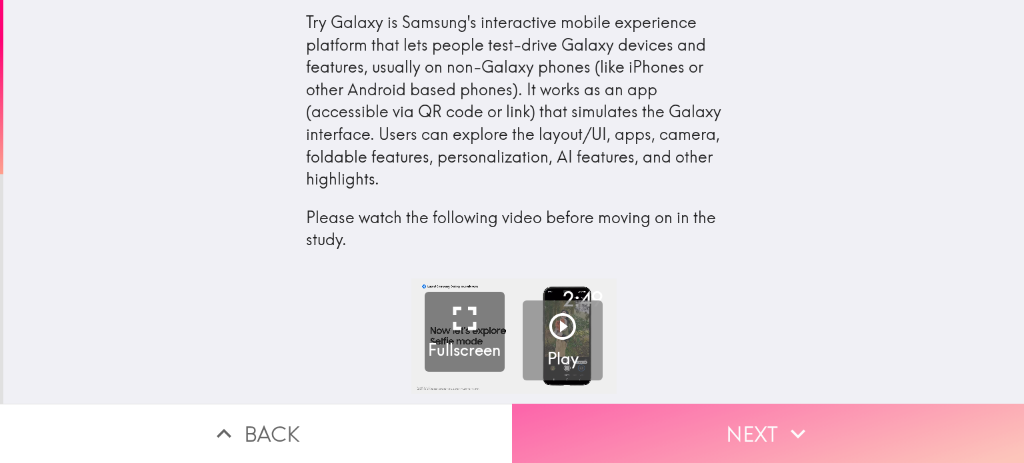
click at [738, 415] on button "Next" at bounding box center [768, 433] width 512 height 59
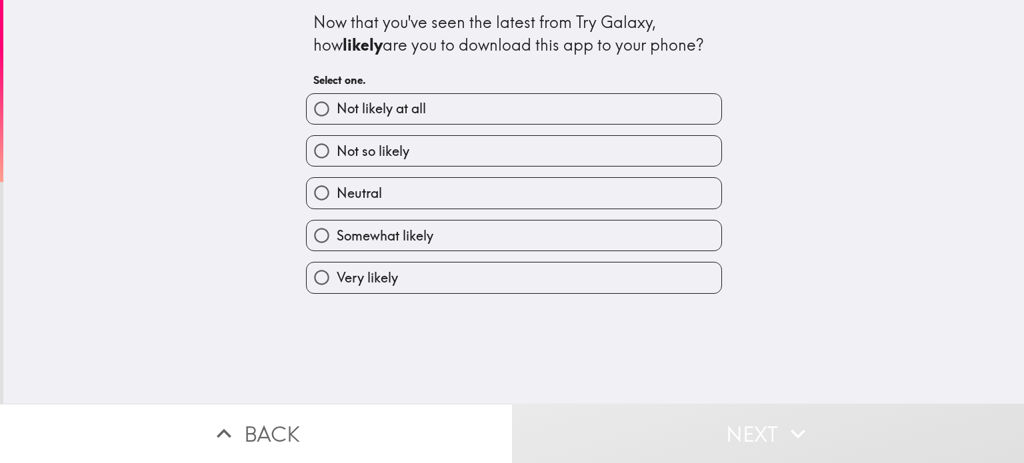
click at [460, 235] on label "Somewhat likely" at bounding box center [514, 236] width 415 height 30
click at [337, 235] on input "Somewhat likely" at bounding box center [322, 236] width 30 height 30
radio input "true"
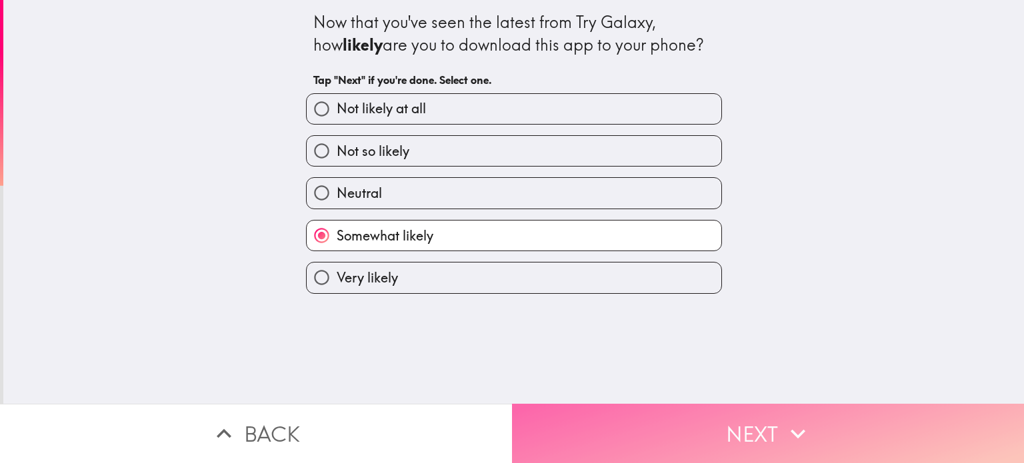
click at [622, 429] on button "Next" at bounding box center [768, 433] width 512 height 59
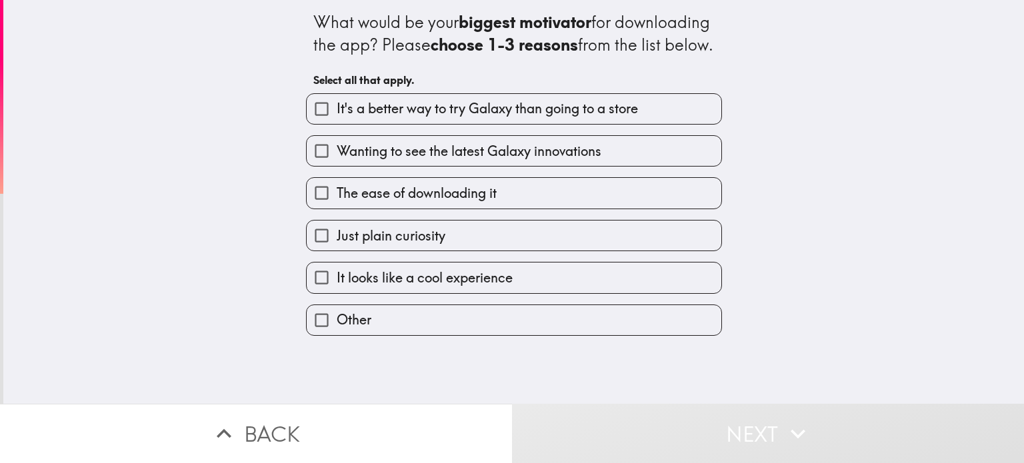
click at [311, 293] on input "It looks like a cool experience" at bounding box center [322, 278] width 30 height 30
checkbox input "true"
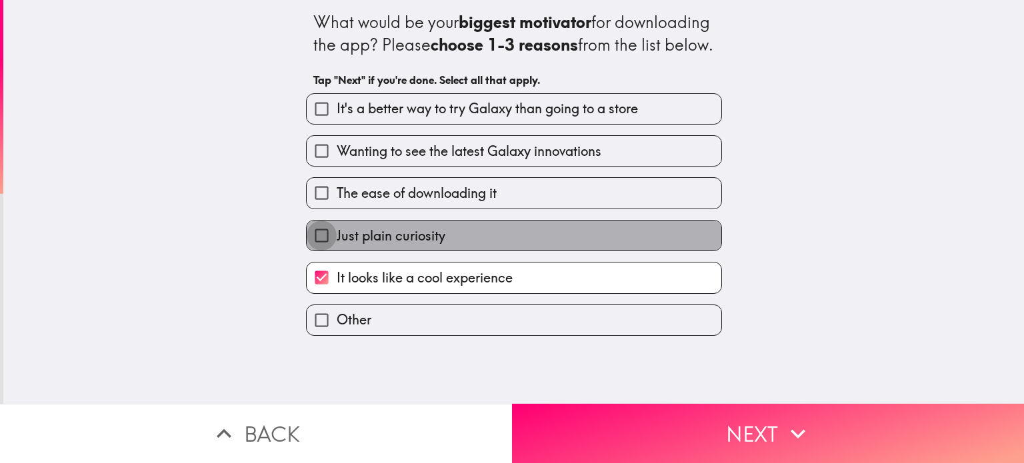
click at [312, 251] on input "Just plain curiosity" at bounding box center [322, 236] width 30 height 30
checkbox input "true"
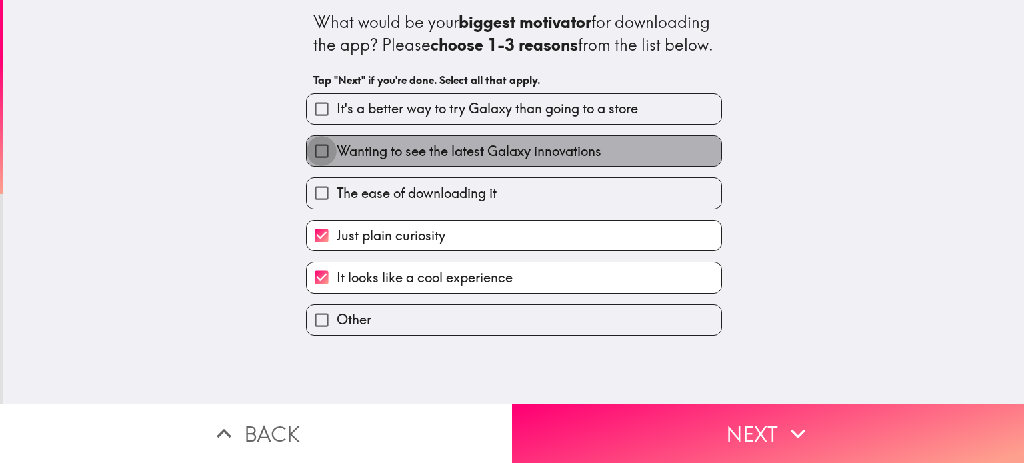
click at [309, 166] on input "Wanting to see the latest Galaxy innovations" at bounding box center [322, 151] width 30 height 30
checkbox input "true"
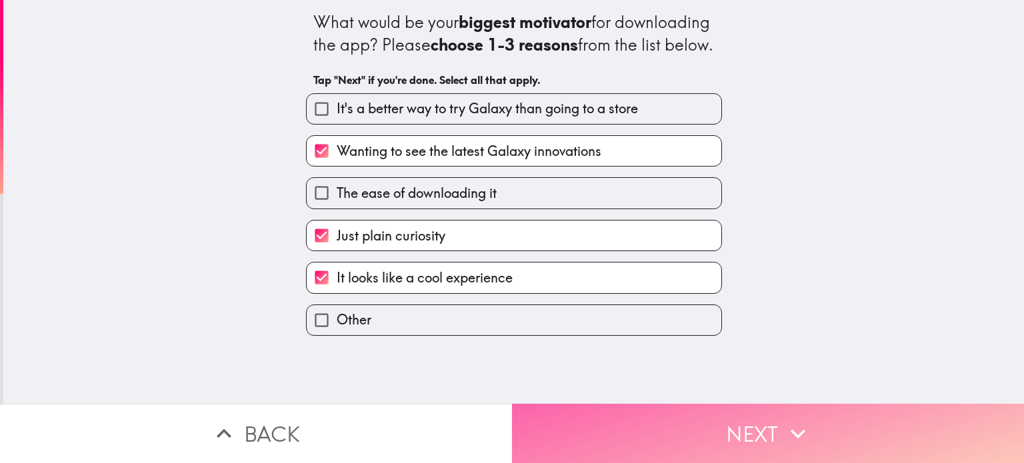
click at [716, 427] on button "Next" at bounding box center [768, 433] width 512 height 59
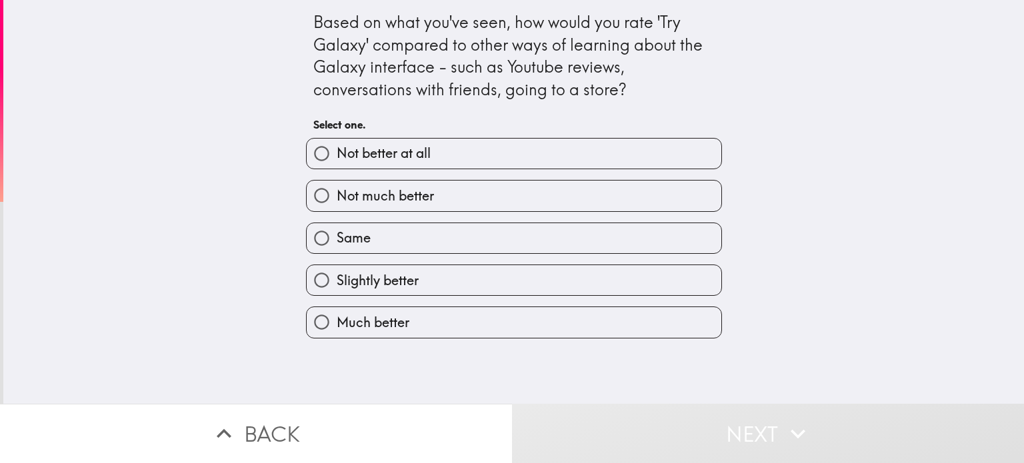
click at [656, 328] on label "Much better" at bounding box center [514, 322] width 415 height 30
click at [337, 328] on input "Much better" at bounding box center [322, 322] width 30 height 30
radio input "true"
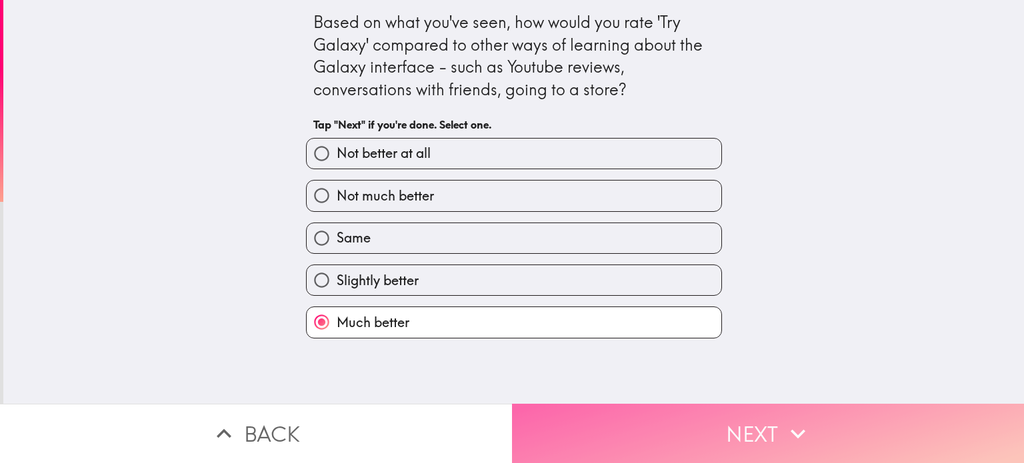
click at [677, 413] on button "Next" at bounding box center [768, 433] width 512 height 59
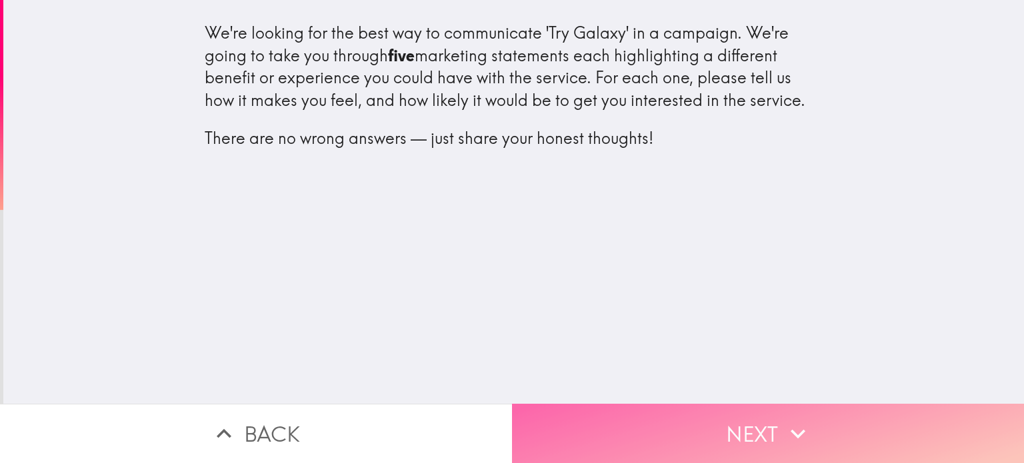
click at [617, 421] on button "Next" at bounding box center [768, 433] width 512 height 59
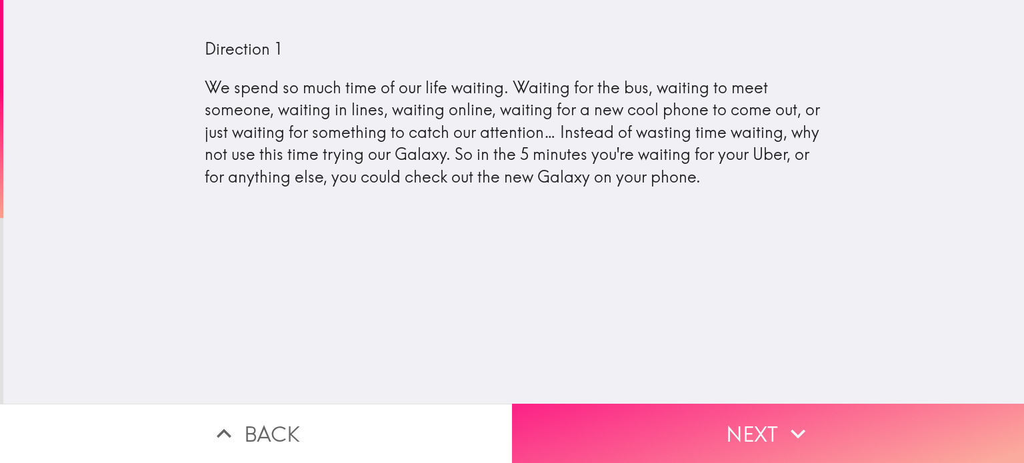
click at [618, 421] on button "Next" at bounding box center [768, 433] width 512 height 59
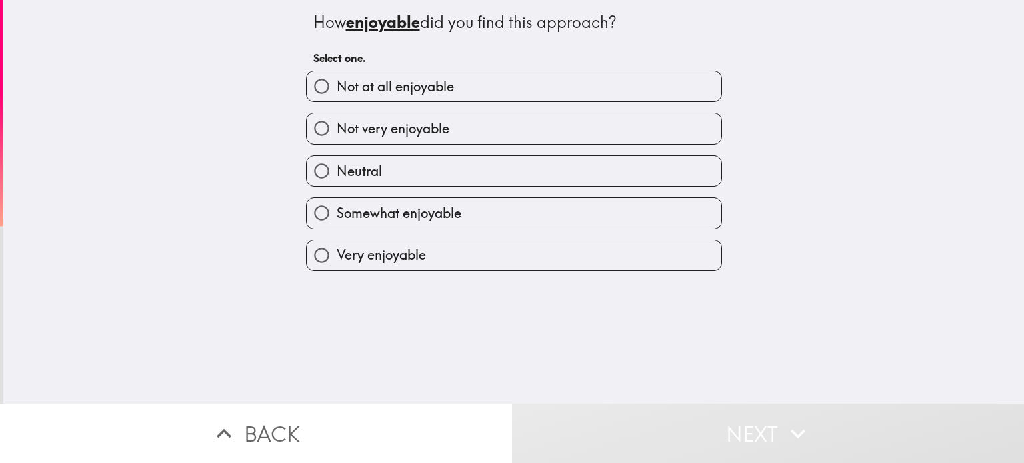
click at [586, 201] on label "Somewhat enjoyable" at bounding box center [514, 213] width 415 height 30
click at [337, 201] on input "Somewhat enjoyable" at bounding box center [322, 213] width 30 height 30
radio input "true"
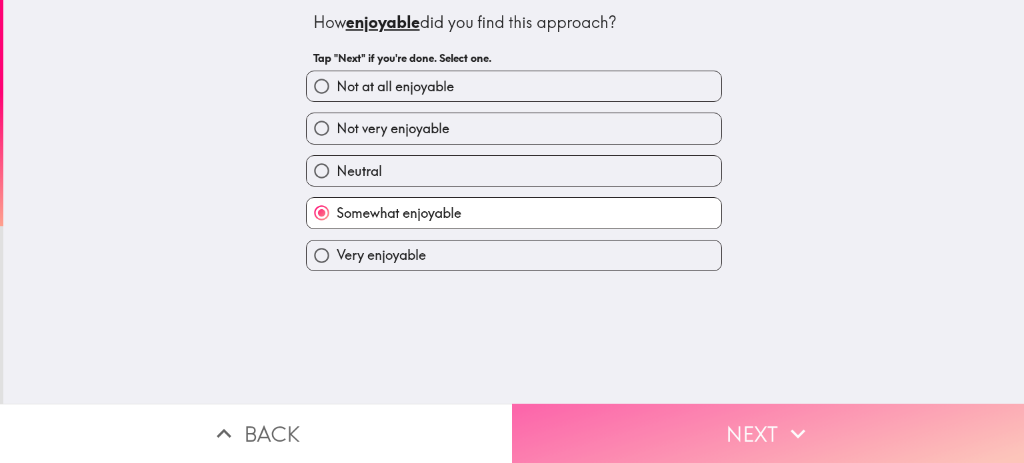
click at [569, 435] on button "Next" at bounding box center [768, 433] width 512 height 59
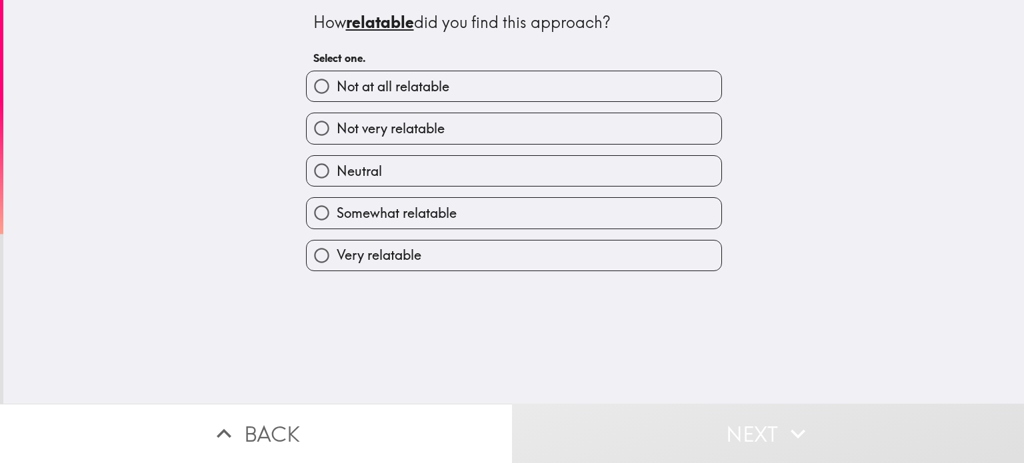
click at [547, 211] on label "Somewhat relatable" at bounding box center [514, 213] width 415 height 30
click at [337, 211] on input "Somewhat relatable" at bounding box center [322, 213] width 30 height 30
radio input "true"
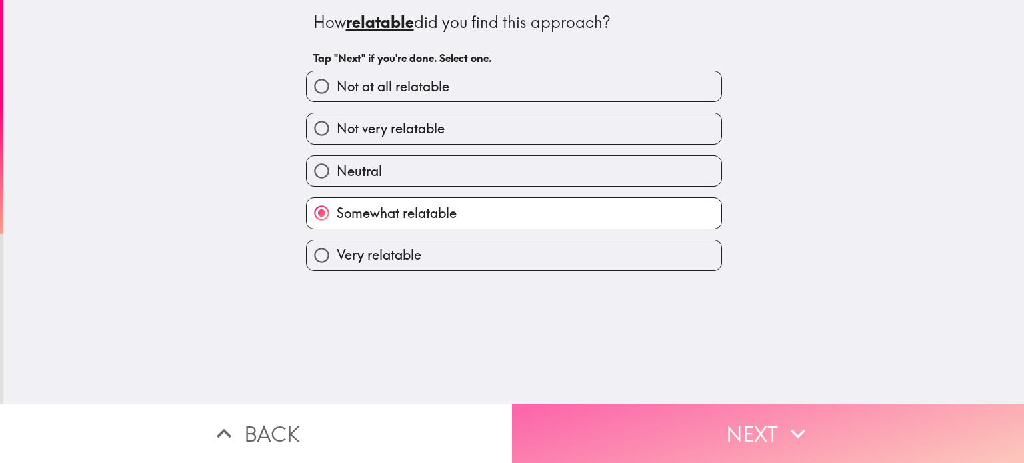
click at [584, 434] on button "Next" at bounding box center [768, 433] width 512 height 59
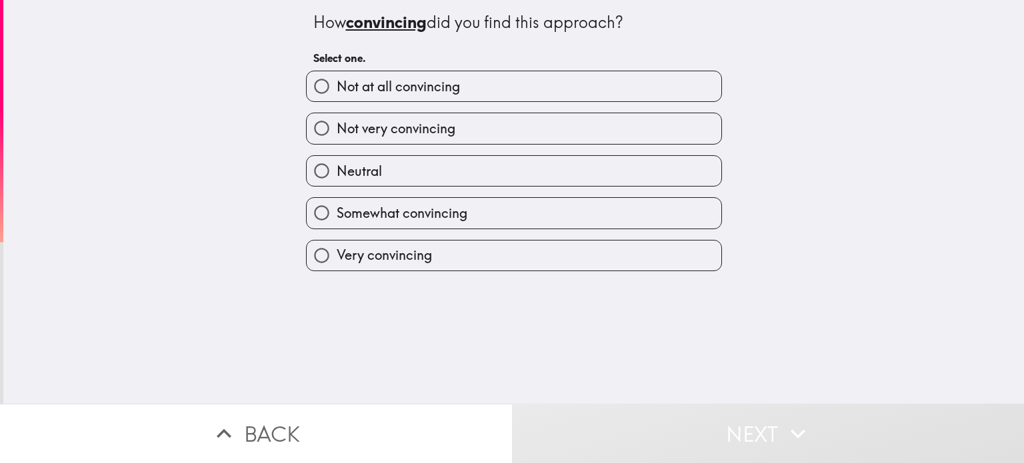
click at [575, 261] on label "Very convincing" at bounding box center [514, 256] width 415 height 30
click at [337, 261] on input "Very convincing" at bounding box center [322, 256] width 30 height 30
radio input "true"
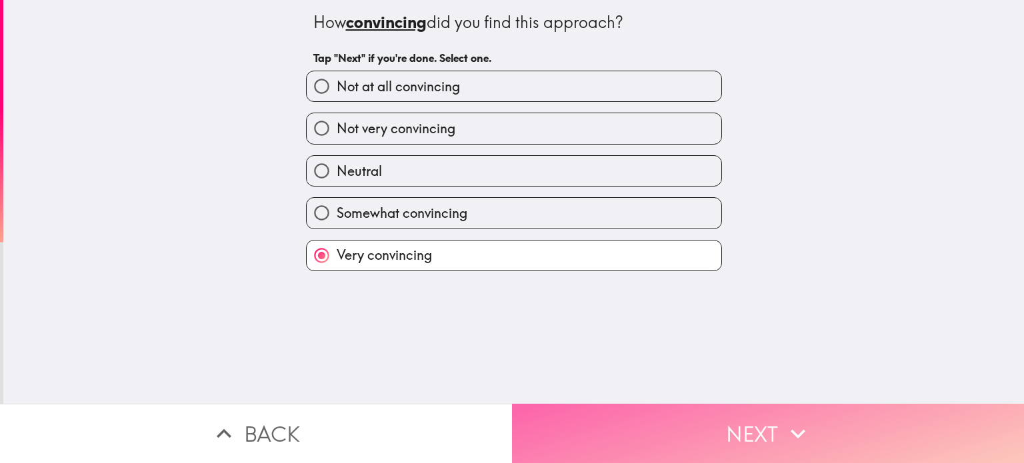
click at [573, 417] on button "Next" at bounding box center [768, 433] width 512 height 59
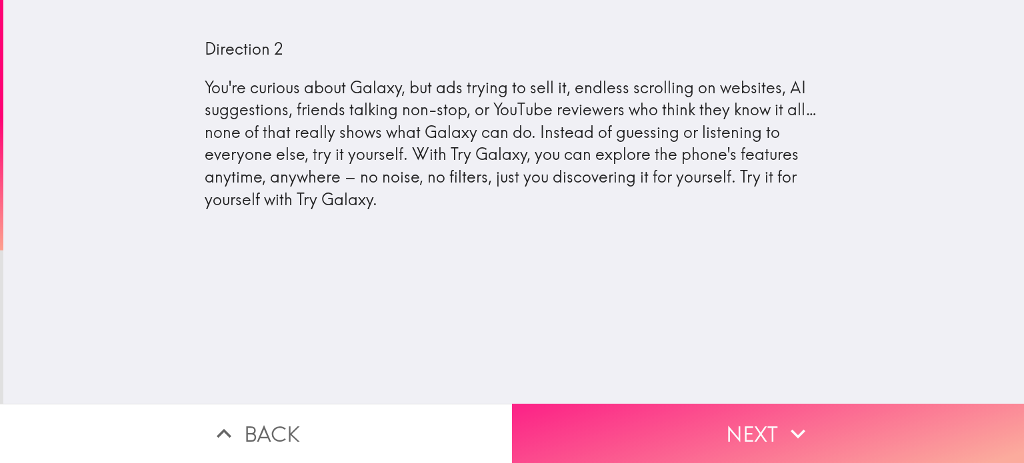
click at [606, 412] on button "Next" at bounding box center [768, 433] width 512 height 59
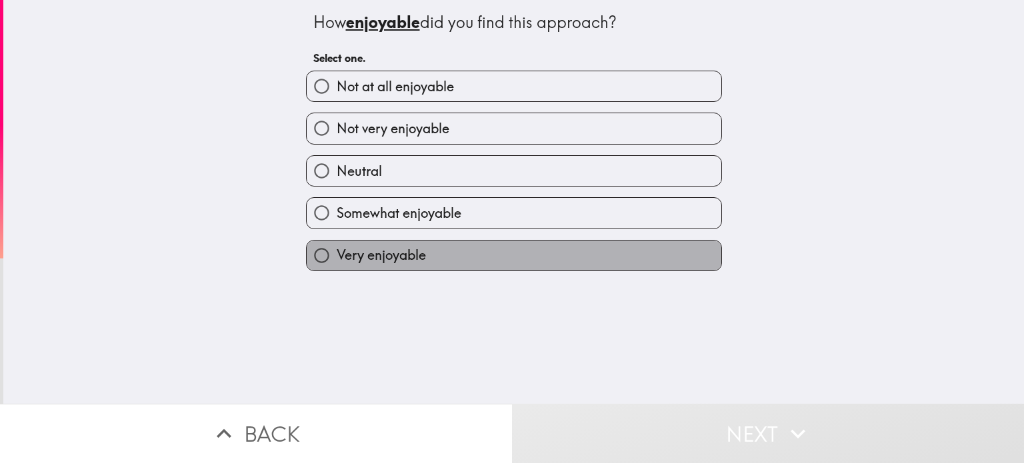
click at [571, 250] on label "Very enjoyable" at bounding box center [514, 256] width 415 height 30
click at [337, 250] on input "Very enjoyable" at bounding box center [322, 256] width 30 height 30
radio input "true"
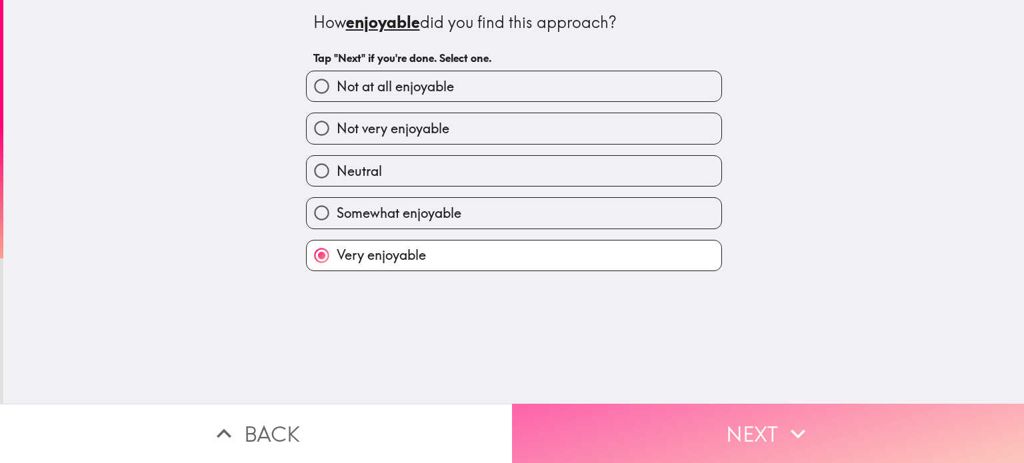
click at [590, 423] on button "Next" at bounding box center [768, 433] width 512 height 59
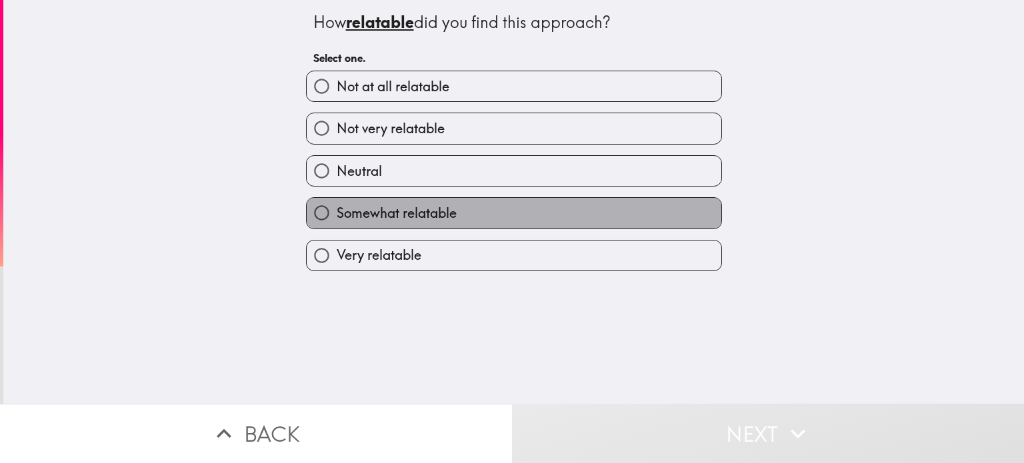
click at [584, 217] on label "Somewhat relatable" at bounding box center [514, 213] width 415 height 30
click at [337, 217] on input "Somewhat relatable" at bounding box center [322, 213] width 30 height 30
radio input "true"
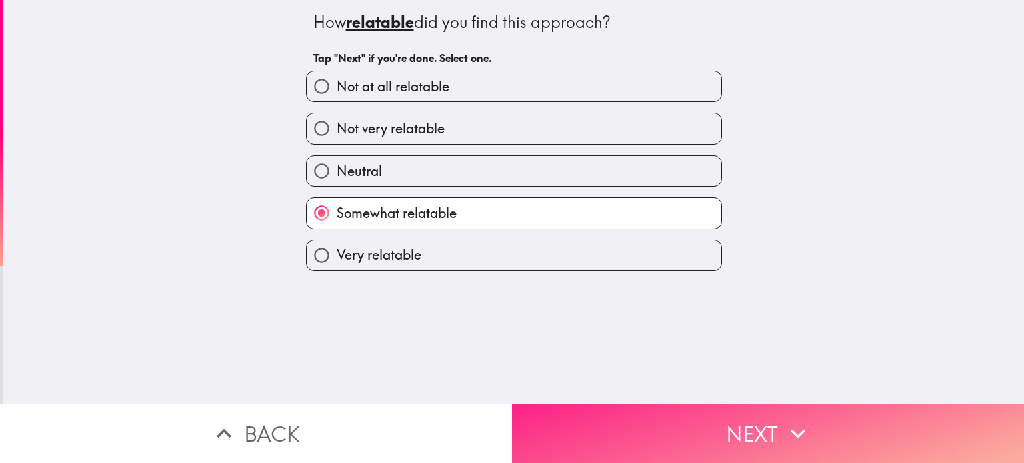
click at [600, 409] on button "Next" at bounding box center [768, 433] width 512 height 59
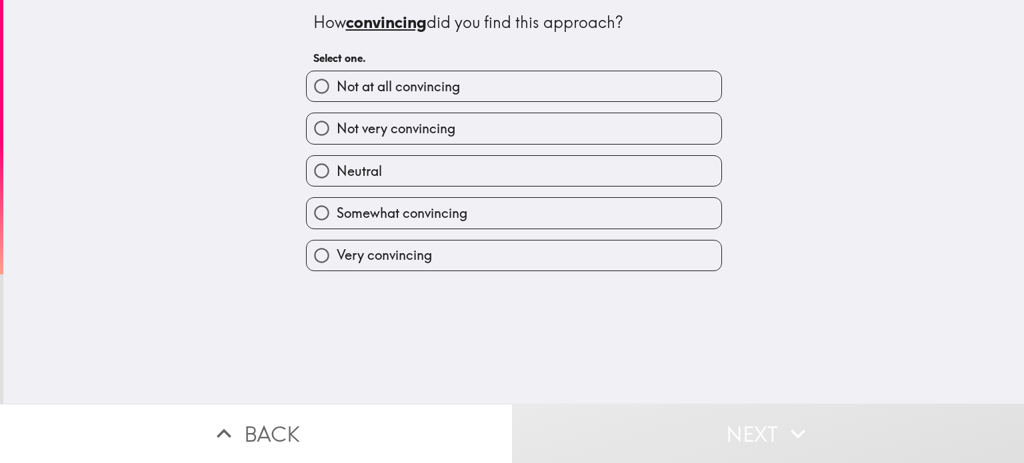
click at [614, 249] on label "Very convincing" at bounding box center [514, 256] width 415 height 30
click at [337, 249] on input "Very convincing" at bounding box center [322, 256] width 30 height 30
radio input "true"
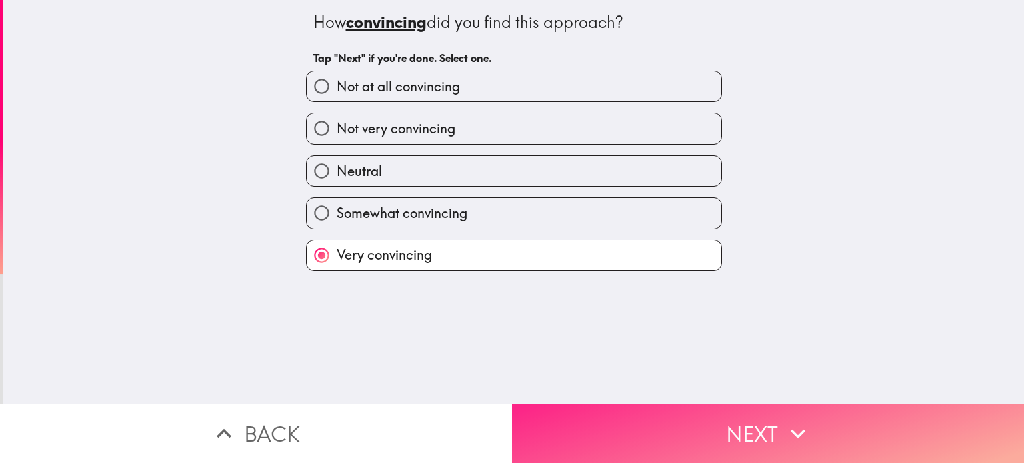
click at [612, 427] on button "Next" at bounding box center [768, 433] width 512 height 59
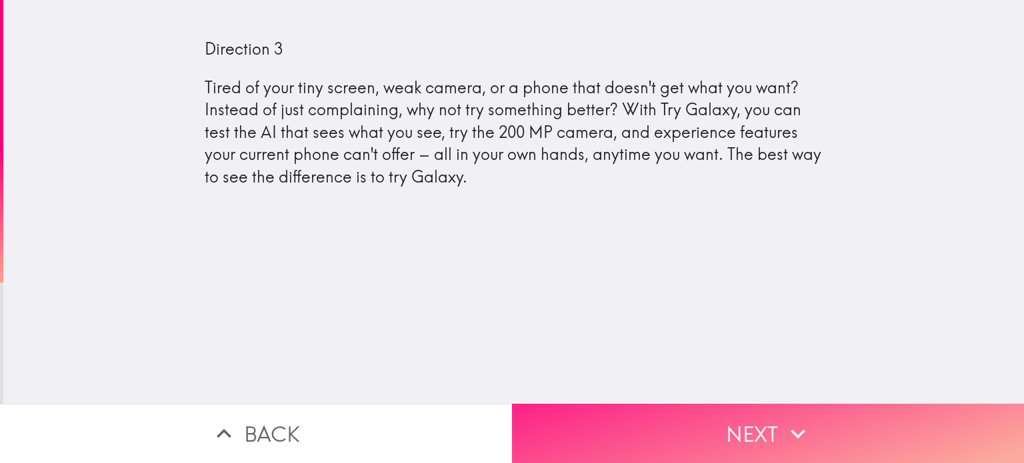
click at [626, 419] on button "Next" at bounding box center [768, 433] width 512 height 59
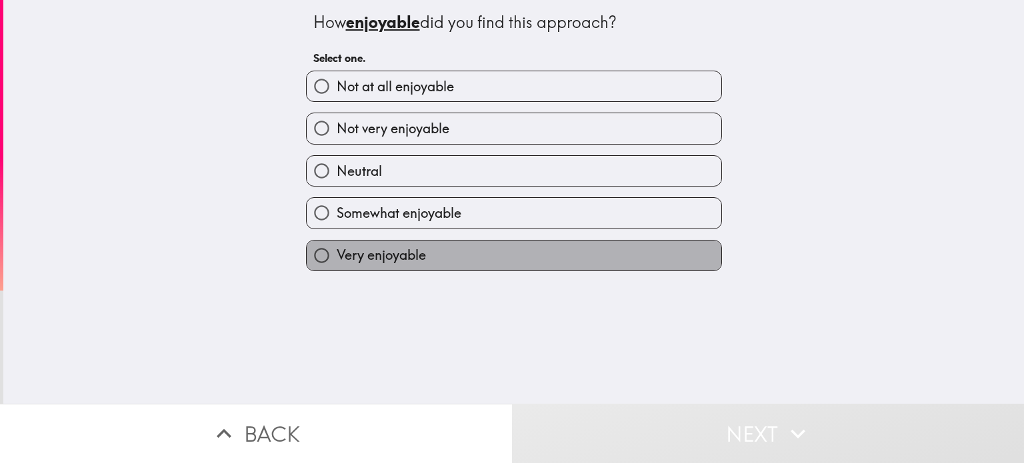
click at [586, 247] on label "Very enjoyable" at bounding box center [514, 256] width 415 height 30
click at [337, 247] on input "Very enjoyable" at bounding box center [322, 256] width 30 height 30
radio input "true"
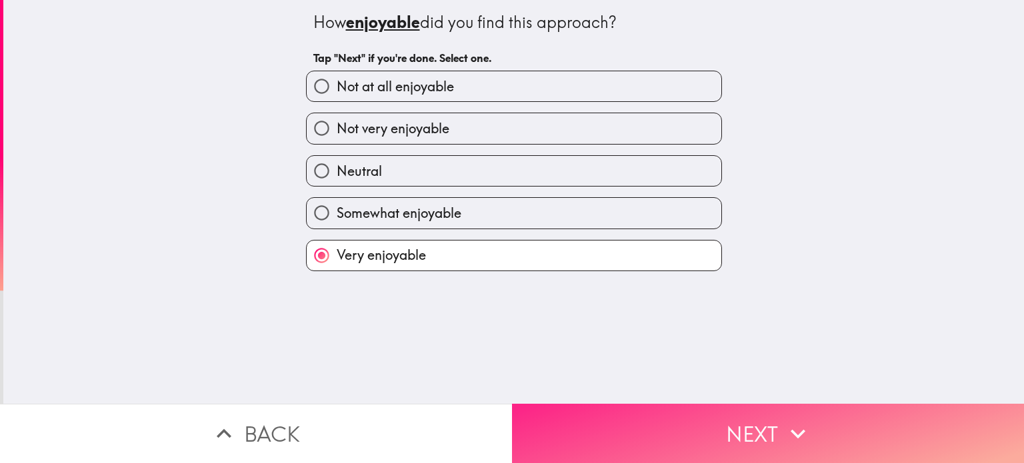
click at [596, 418] on button "Next" at bounding box center [768, 433] width 512 height 59
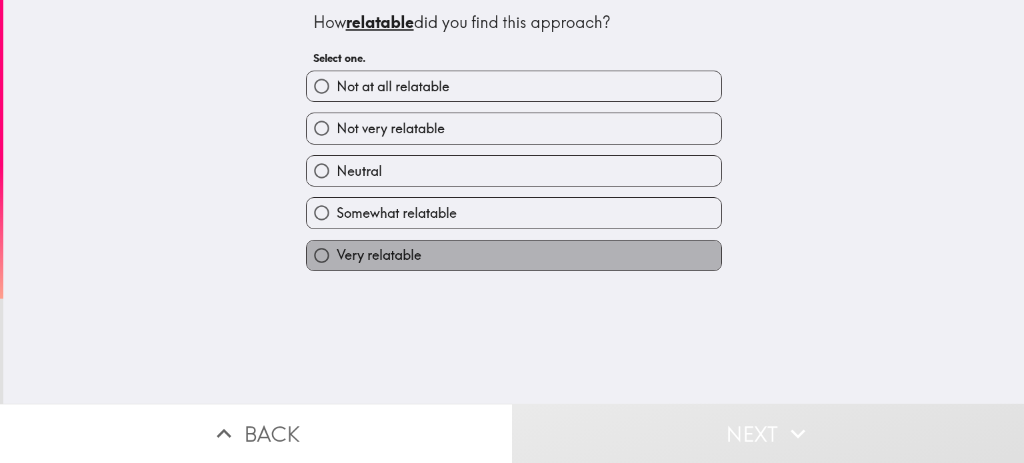
click at [586, 245] on label "Very relatable" at bounding box center [514, 256] width 415 height 30
click at [337, 245] on input "Very relatable" at bounding box center [322, 256] width 30 height 30
radio input "true"
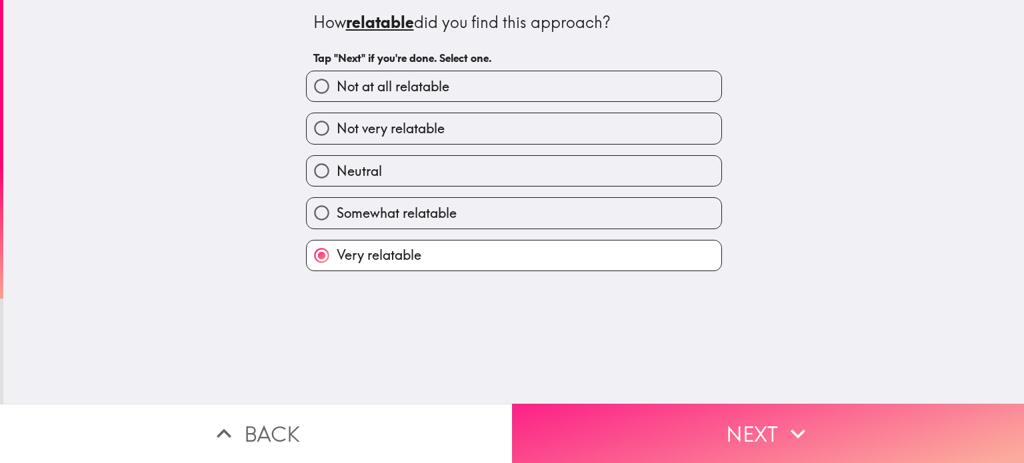
click at [596, 431] on button "Next" at bounding box center [768, 433] width 512 height 59
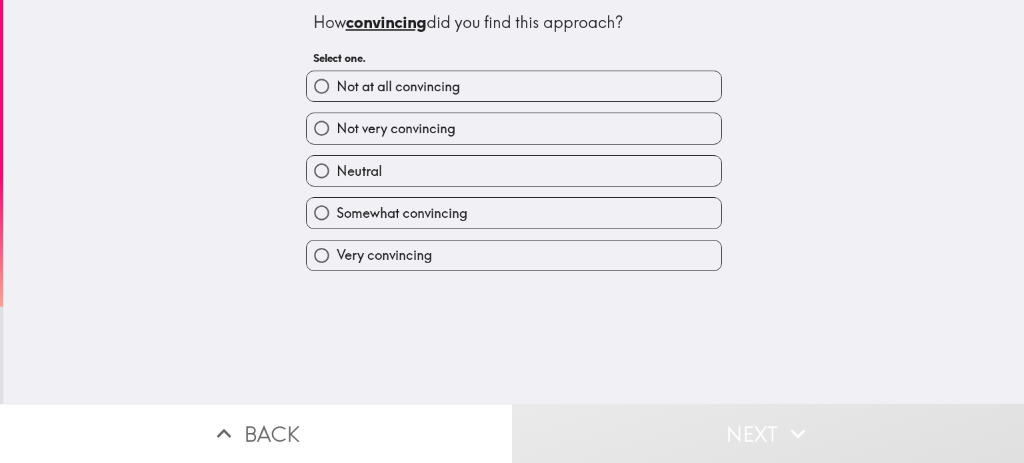
click at [588, 251] on label "Very convincing" at bounding box center [514, 256] width 415 height 30
click at [337, 251] on input "Very convincing" at bounding box center [322, 256] width 30 height 30
radio input "true"
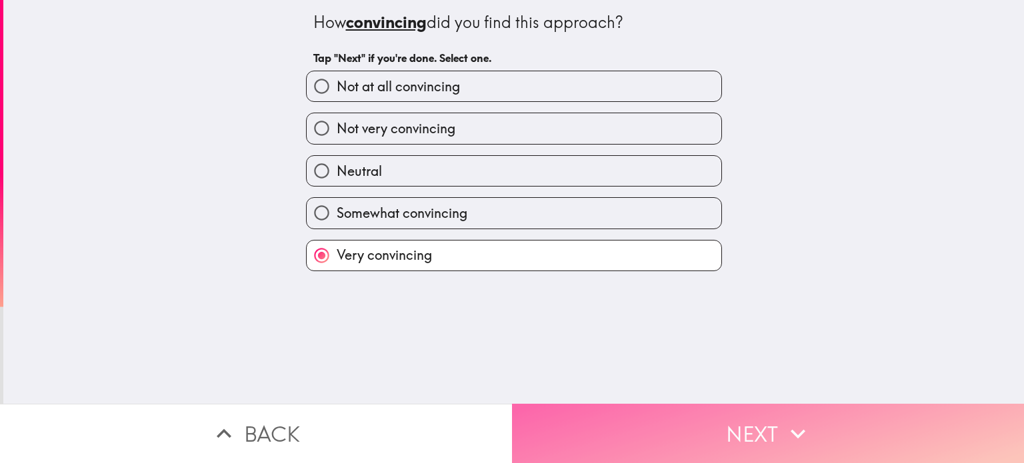
click at [593, 426] on button "Next" at bounding box center [768, 433] width 512 height 59
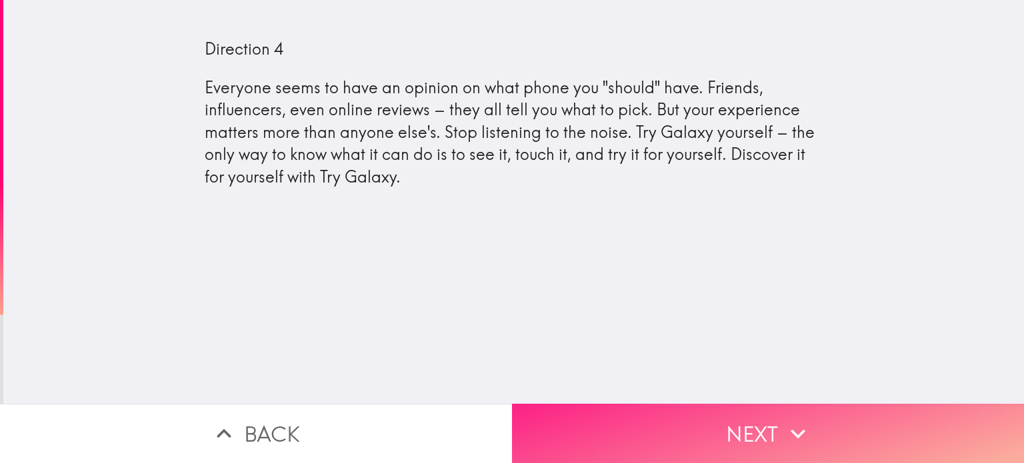
click at [596, 422] on button "Next" at bounding box center [768, 433] width 512 height 59
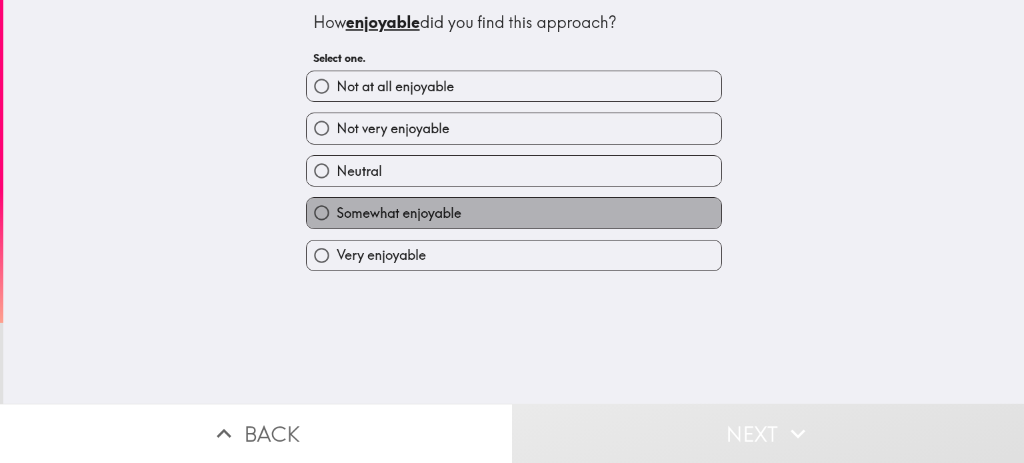
click at [586, 215] on label "Somewhat enjoyable" at bounding box center [514, 213] width 415 height 30
click at [337, 215] on input "Somewhat enjoyable" at bounding box center [322, 213] width 30 height 30
radio input "true"
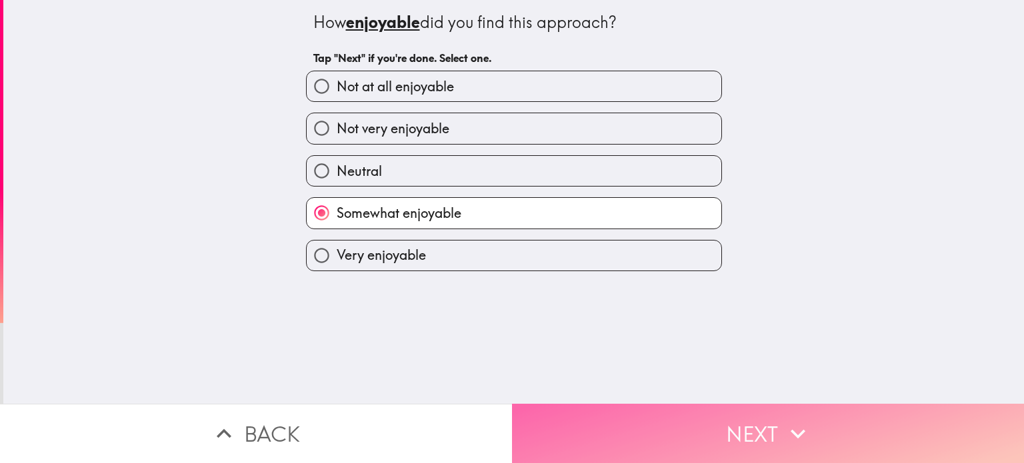
click at [596, 415] on button "Next" at bounding box center [768, 433] width 512 height 59
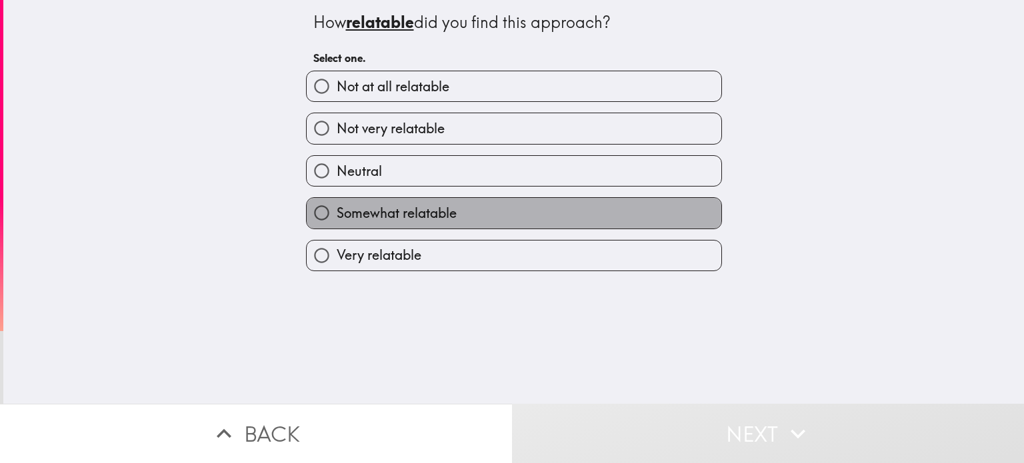
click at [616, 215] on label "Somewhat relatable" at bounding box center [514, 213] width 415 height 30
click at [337, 215] on input "Somewhat relatable" at bounding box center [322, 213] width 30 height 30
radio input "true"
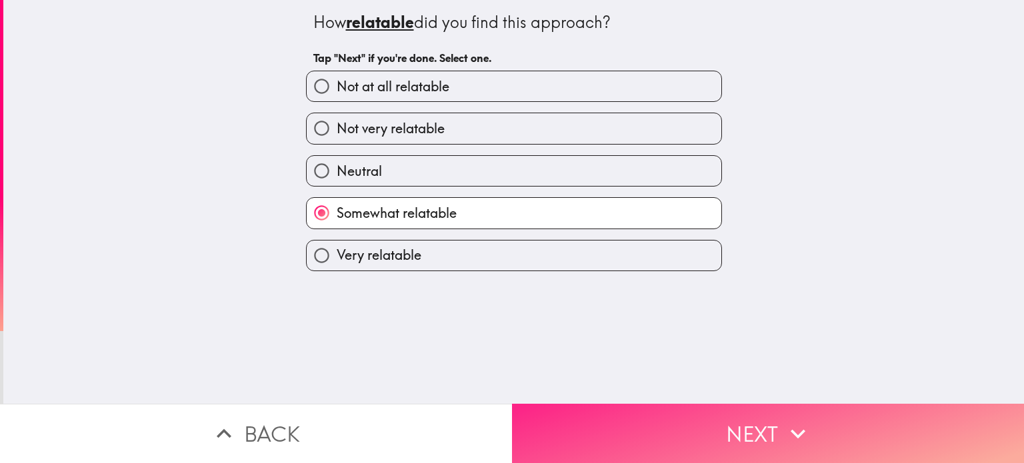
click at [593, 424] on button "Next" at bounding box center [768, 433] width 512 height 59
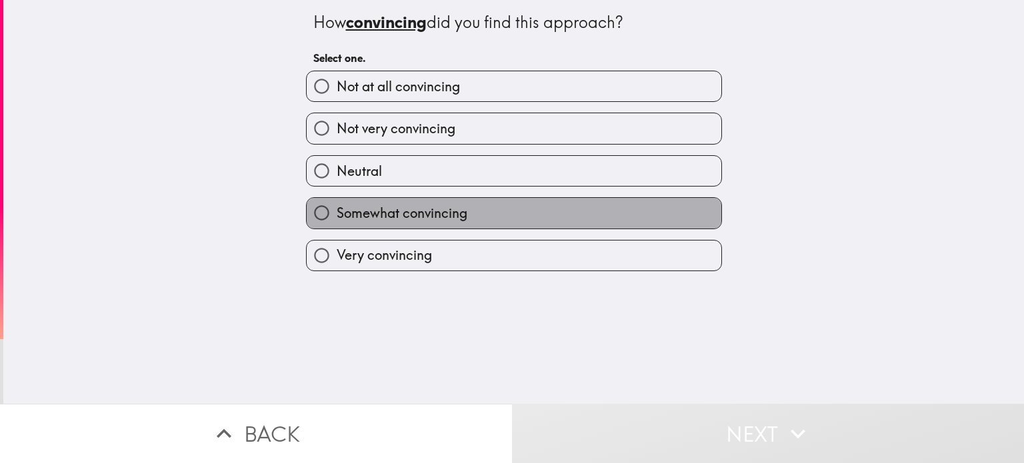
click at [596, 225] on label "Somewhat convincing" at bounding box center [514, 213] width 415 height 30
click at [337, 225] on input "Somewhat convincing" at bounding box center [322, 213] width 30 height 30
radio input "true"
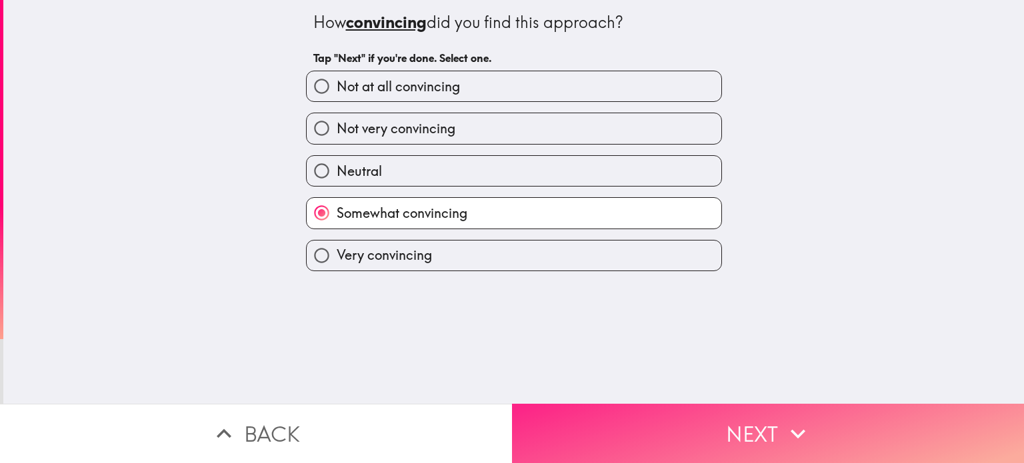
click at [600, 421] on button "Next" at bounding box center [768, 433] width 512 height 59
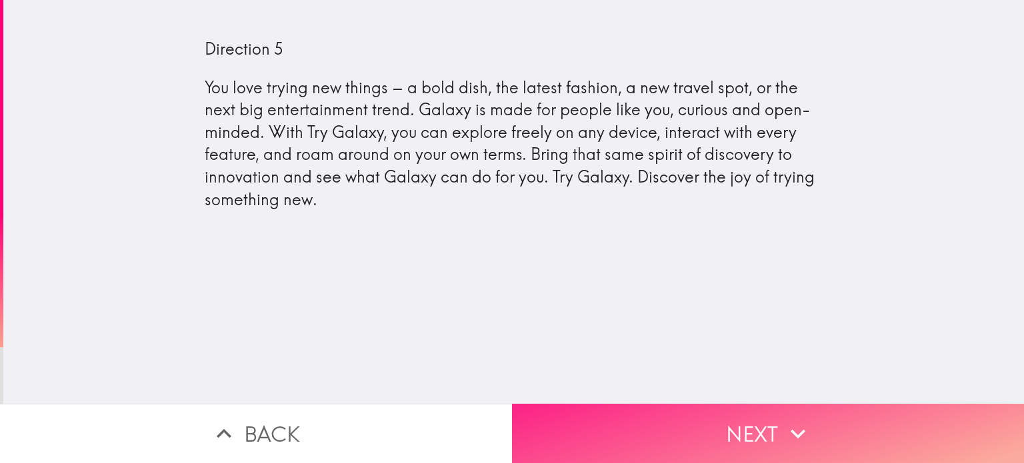
click at [686, 439] on button "Next" at bounding box center [768, 433] width 512 height 59
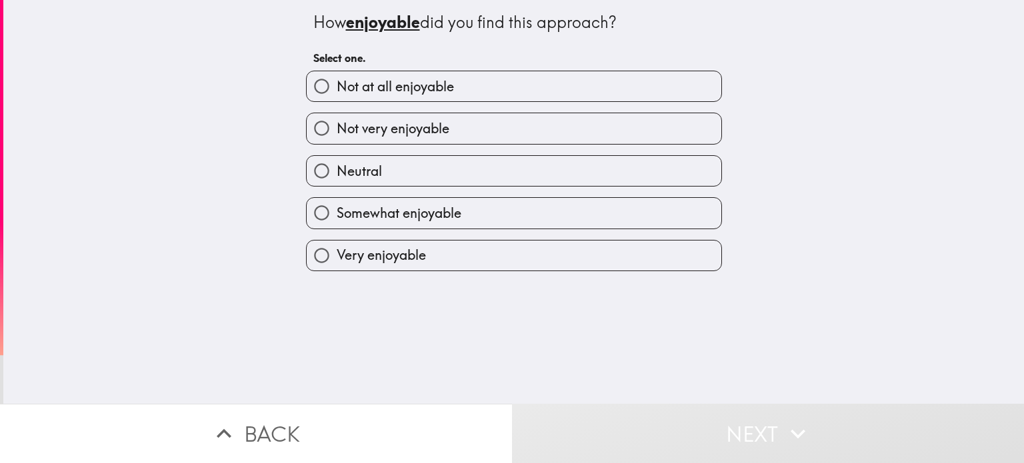
click at [669, 213] on label "Somewhat enjoyable" at bounding box center [514, 213] width 415 height 30
click at [337, 213] on input "Somewhat enjoyable" at bounding box center [322, 213] width 30 height 30
radio input "true"
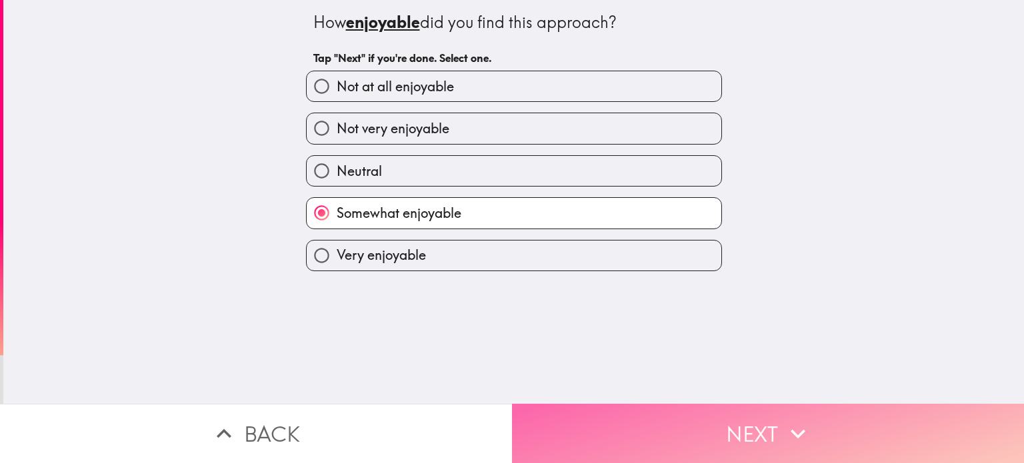
click at [625, 435] on button "Next" at bounding box center [768, 433] width 512 height 59
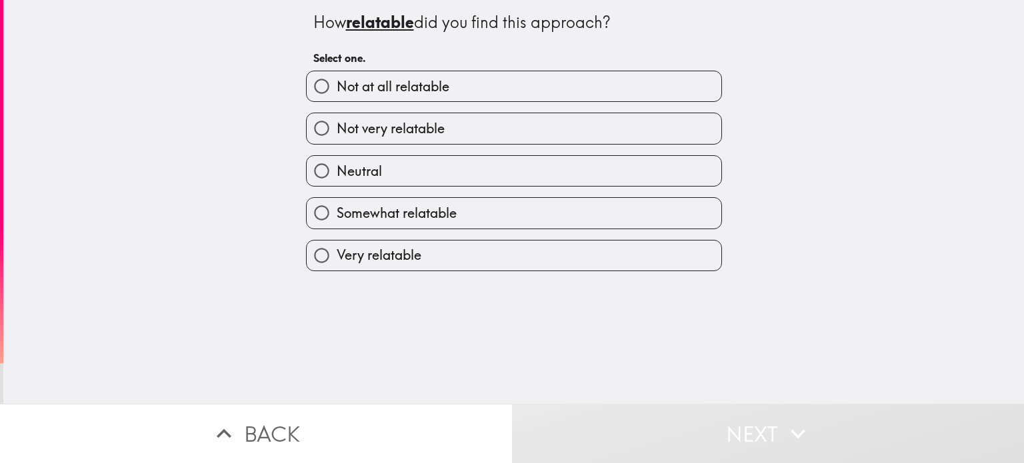
click at [607, 252] on label "Very relatable" at bounding box center [514, 256] width 415 height 30
click at [337, 252] on input "Very relatable" at bounding box center [322, 256] width 30 height 30
radio input "true"
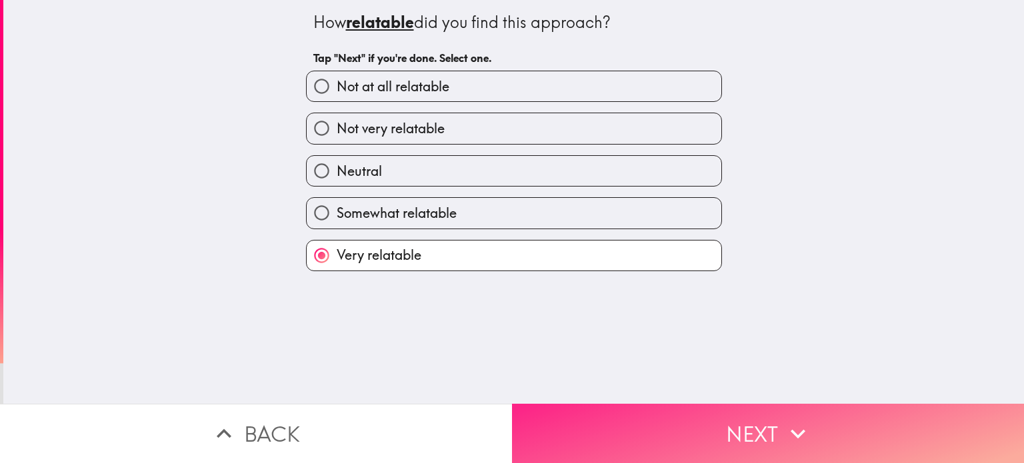
click at [608, 429] on button "Next" at bounding box center [768, 433] width 512 height 59
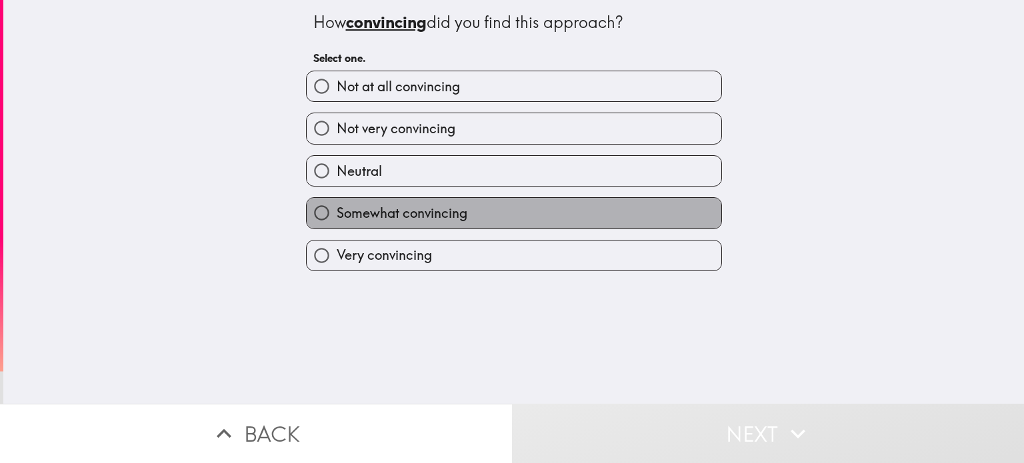
click at [634, 206] on label "Somewhat convincing" at bounding box center [514, 213] width 415 height 30
click at [337, 206] on input "Somewhat convincing" at bounding box center [322, 213] width 30 height 30
radio input "true"
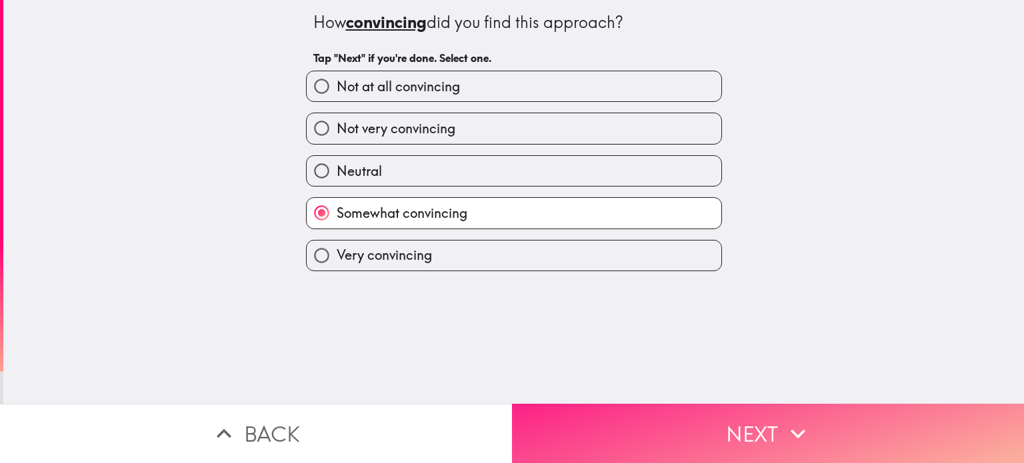
click at [635, 413] on button "Next" at bounding box center [768, 433] width 512 height 59
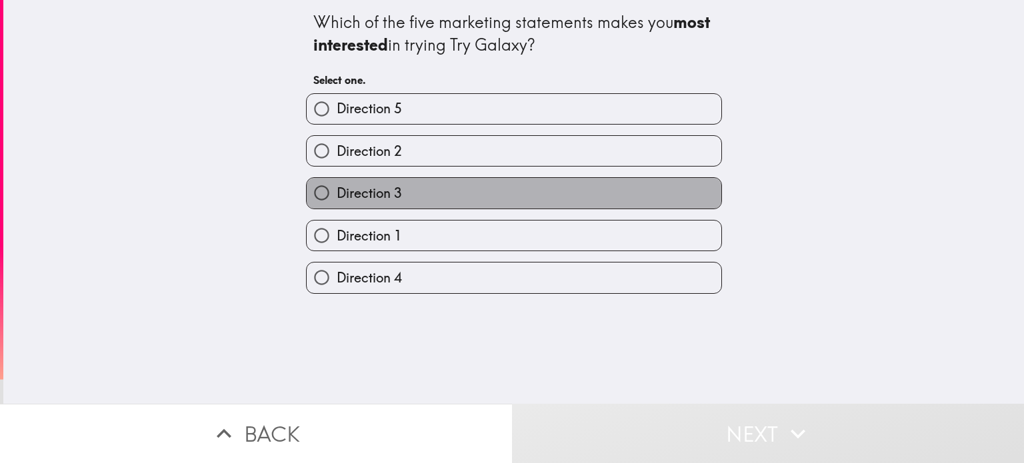
click at [663, 202] on label "Direction 3" at bounding box center [514, 193] width 415 height 30
click at [337, 202] on input "Direction 3" at bounding box center [322, 193] width 30 height 30
radio input "true"
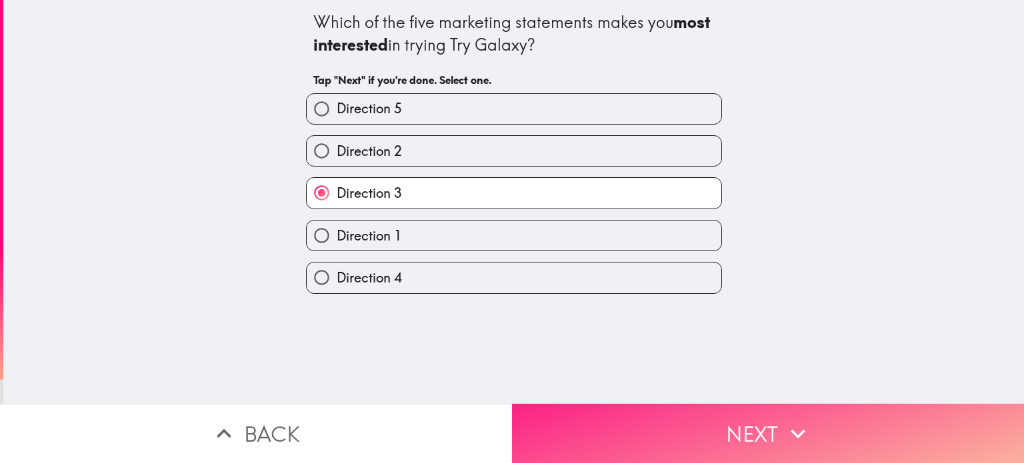
click at [651, 431] on button "Next" at bounding box center [768, 433] width 512 height 59
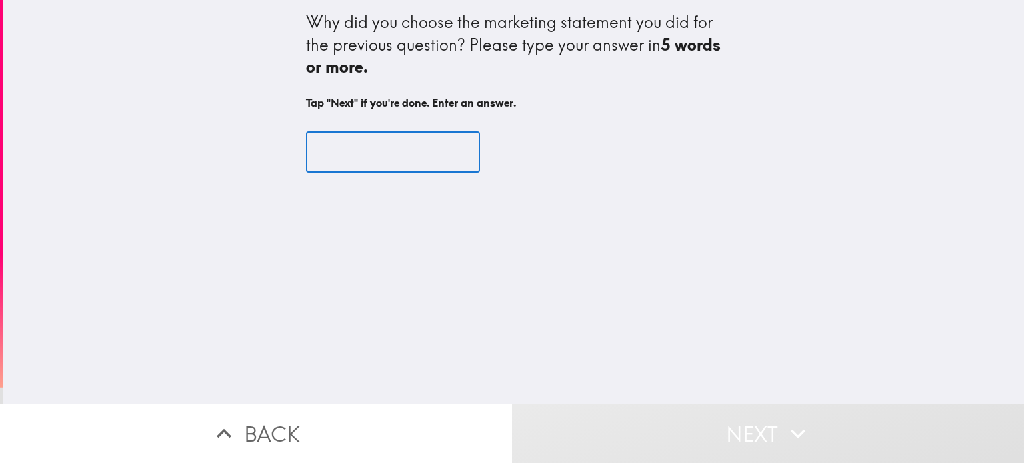
click at [395, 160] on input "text" at bounding box center [393, 151] width 174 height 41
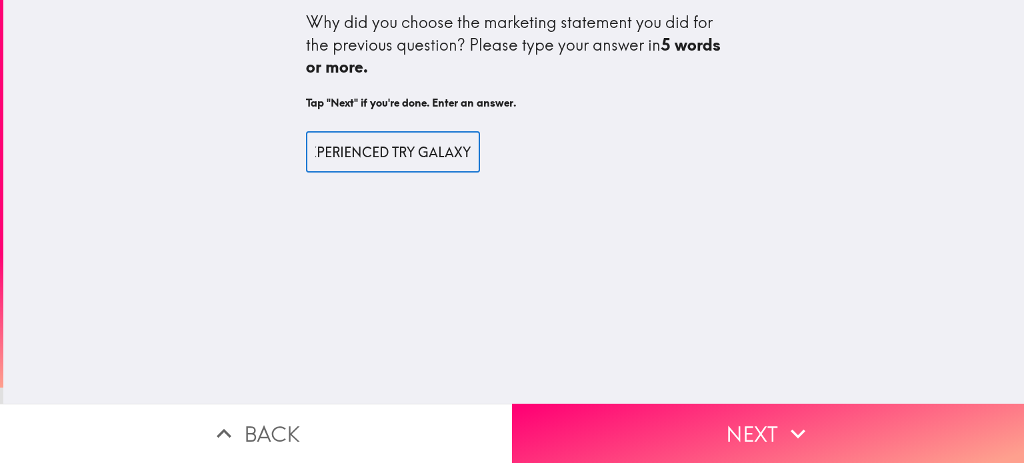
scroll to position [0, 116]
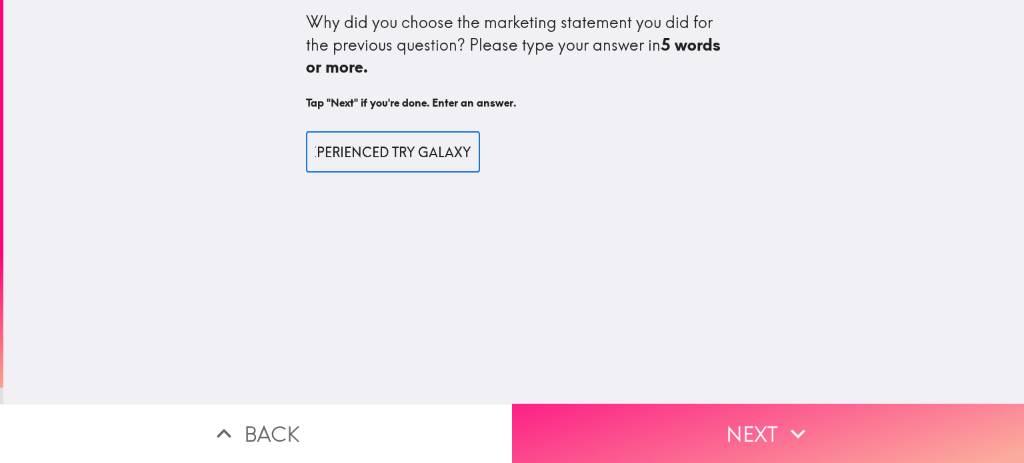
type input "IT WAS HOW I EXPERIENCED TRY GALAXY"
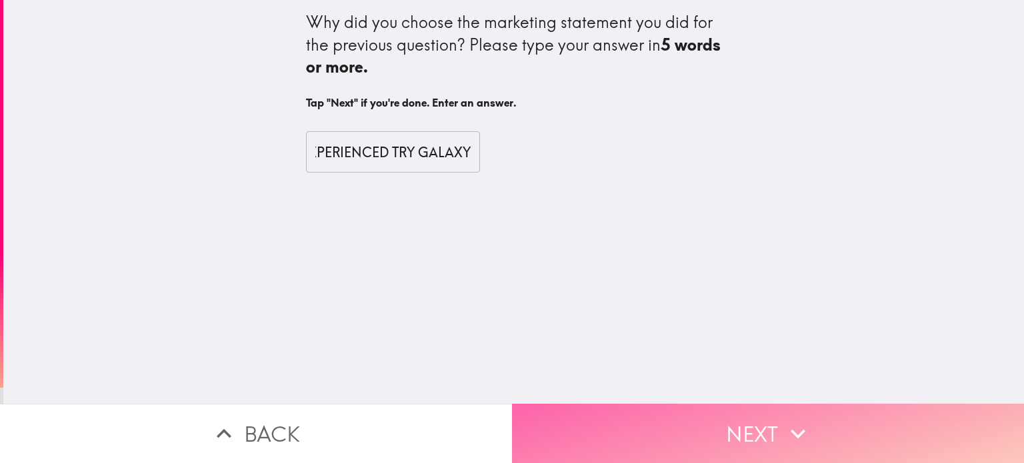
scroll to position [0, 0]
click at [560, 415] on button "Next" at bounding box center [768, 433] width 512 height 59
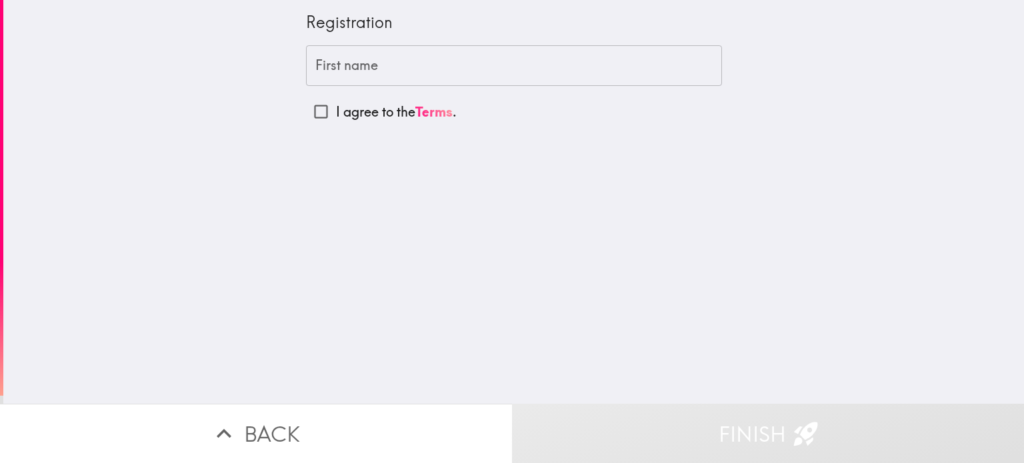
click at [371, 72] on input "First name" at bounding box center [514, 65] width 416 height 41
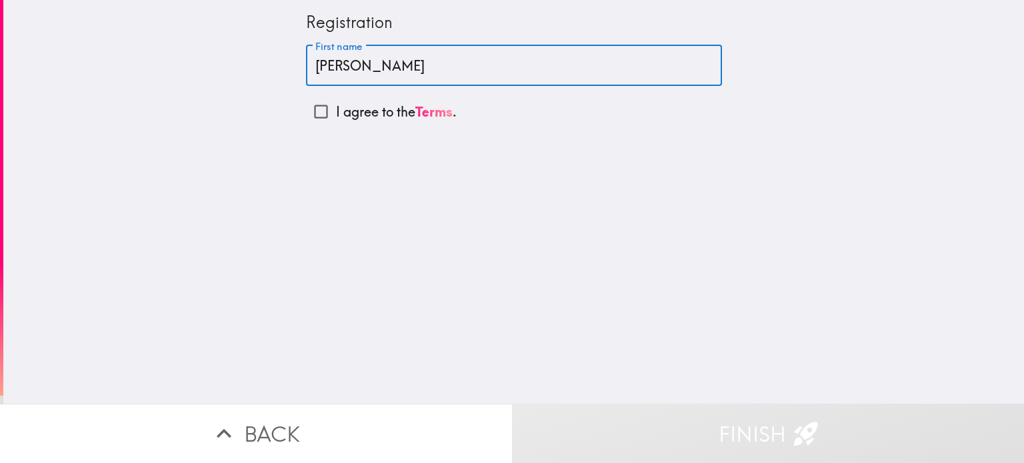
type input "[PERSON_NAME]"
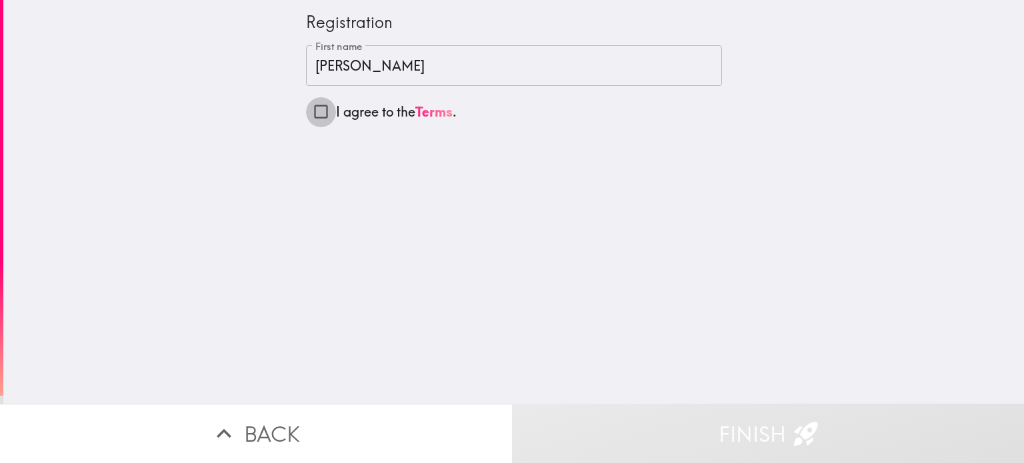
click at [307, 116] on input "I agree to the Terms ." at bounding box center [321, 112] width 30 height 30
checkbox input "true"
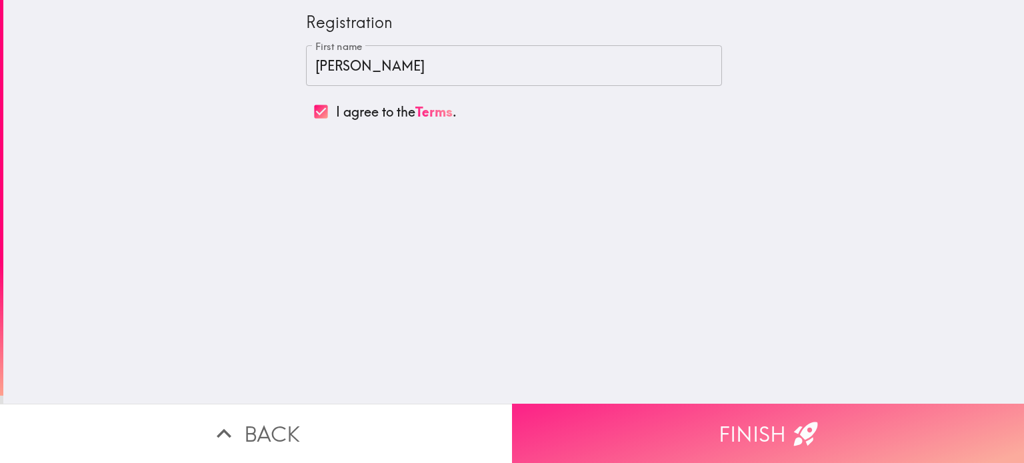
click at [659, 417] on button "Finish" at bounding box center [768, 433] width 512 height 59
